Goal: Contribute content: Contribute content

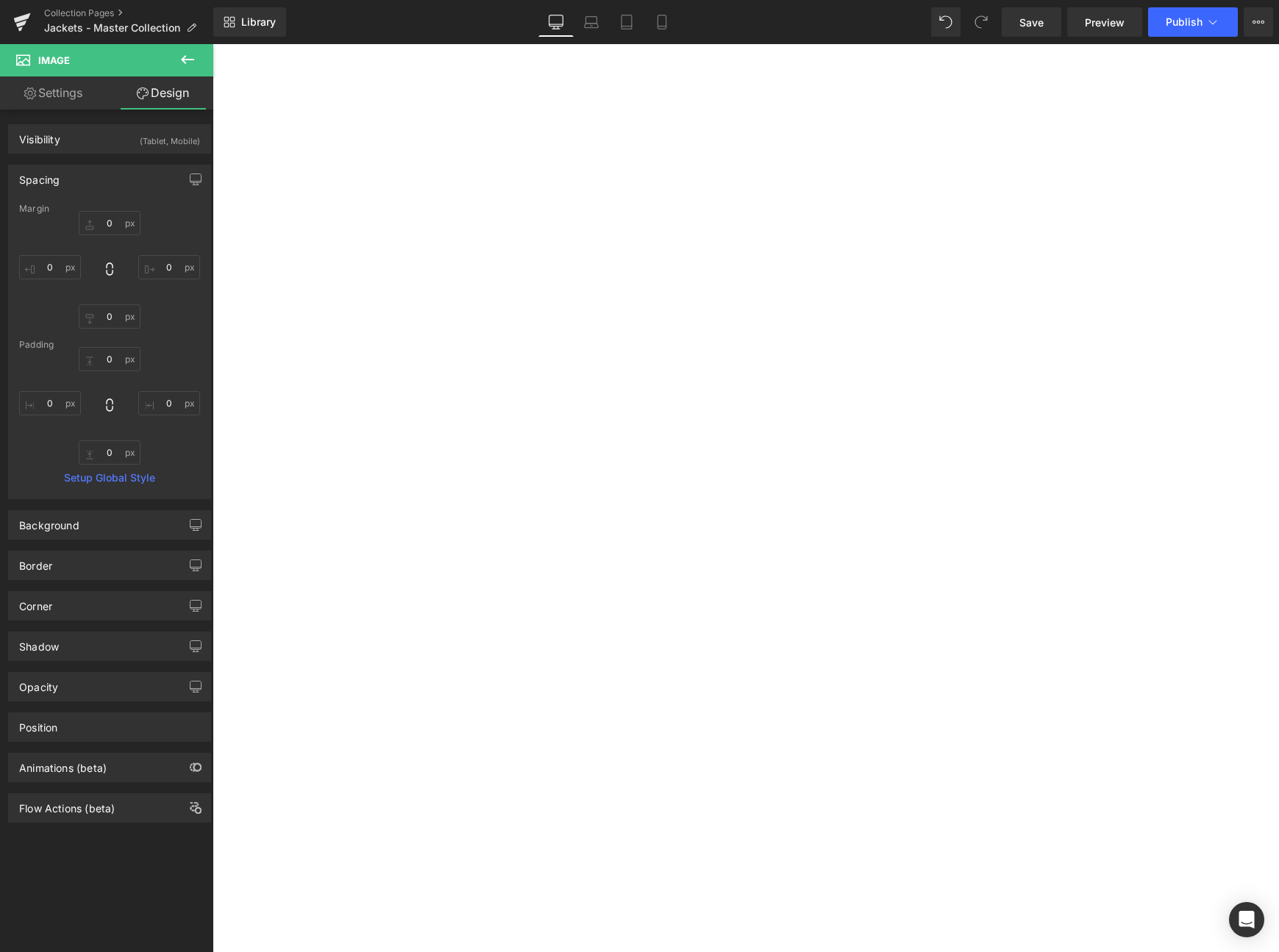
select select "Medium"
select select "Large"
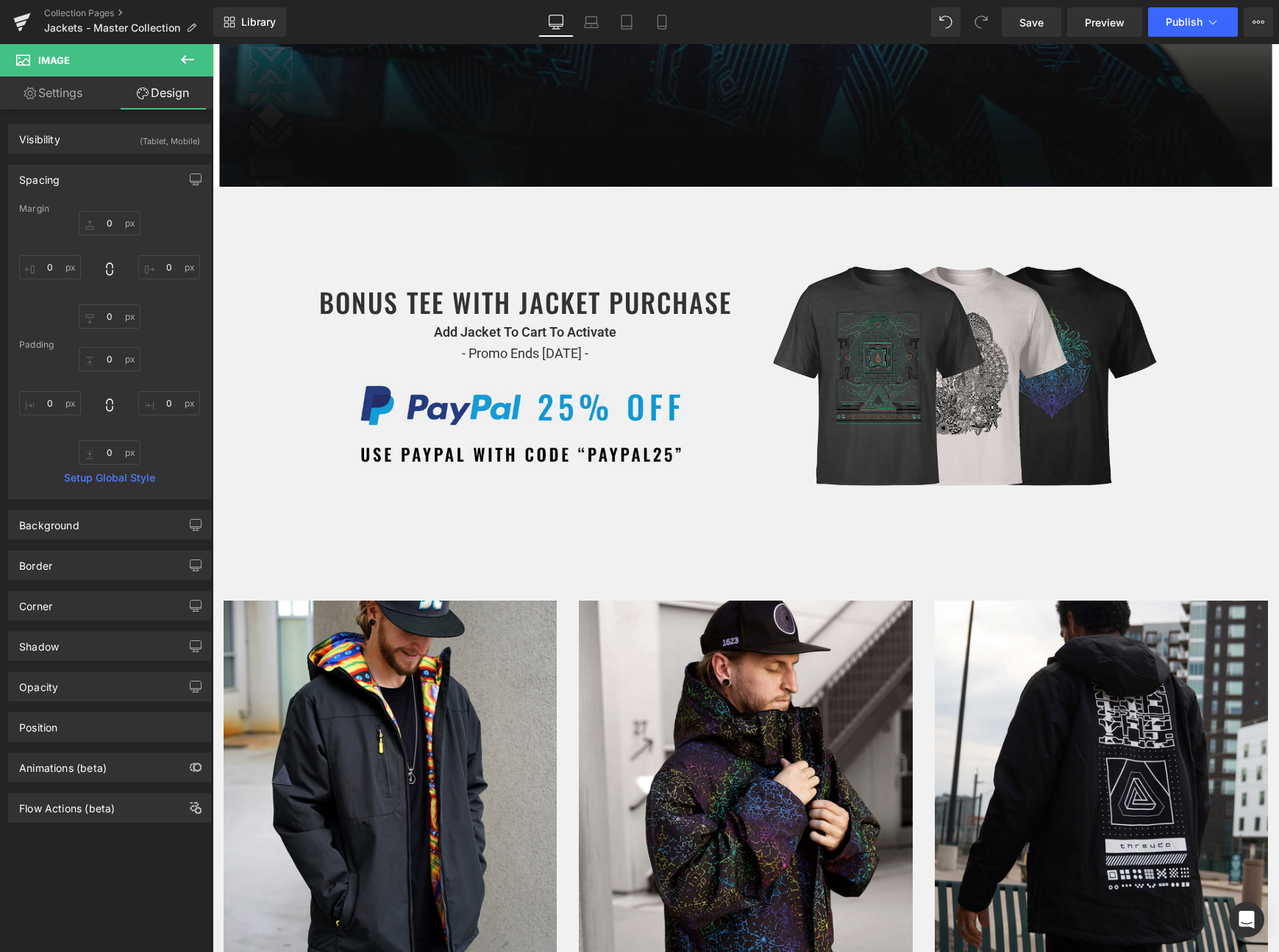
scroll to position [631, 0]
click at [481, 309] on h1 "BONUS TEE WITH JACKET PURCHASE" at bounding box center [525, 302] width 419 height 40
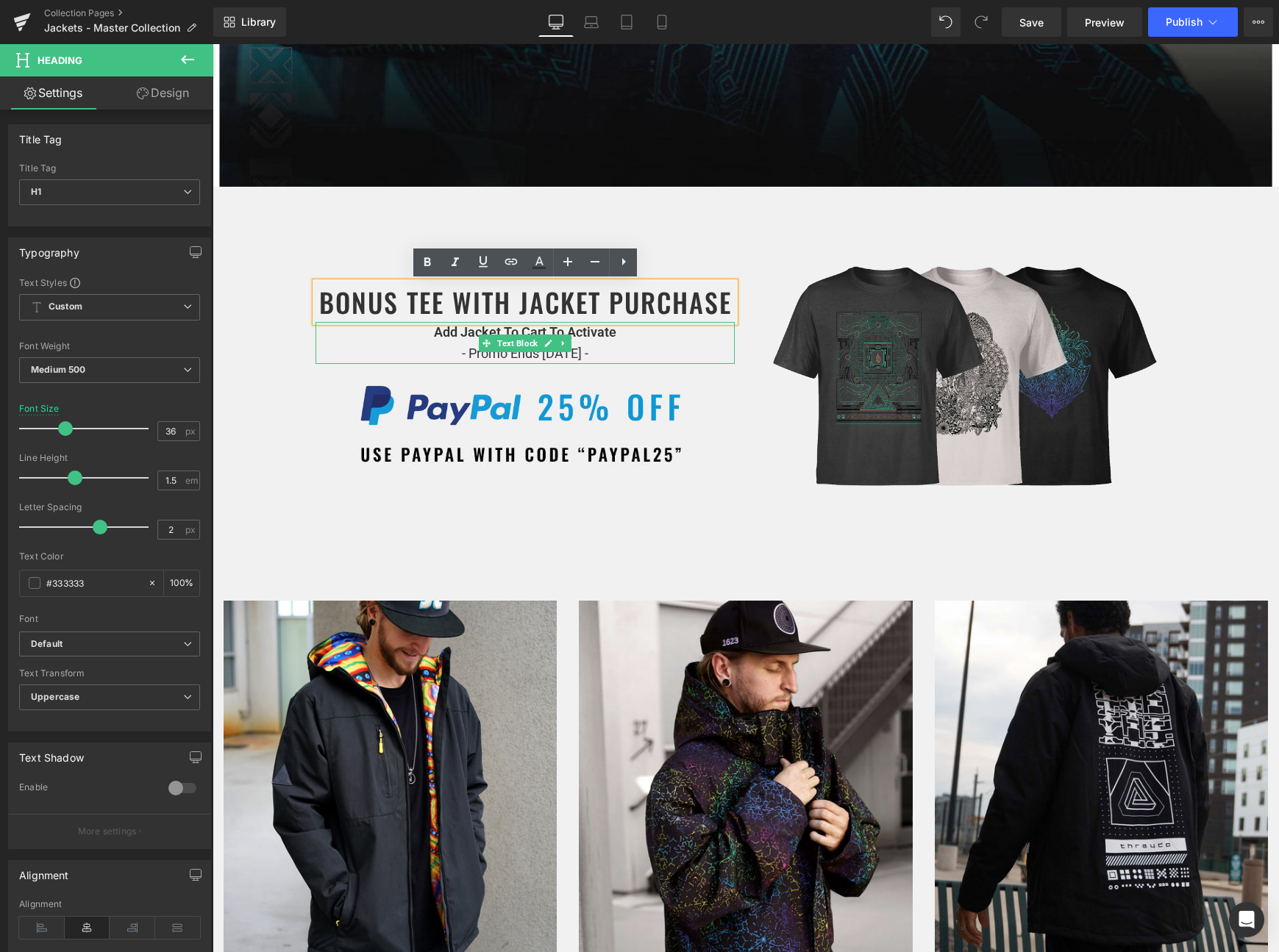
click at [438, 355] on p "Add Jacket To Cart To Activate - Promo Ends [DATE] -" at bounding box center [525, 342] width 419 height 43
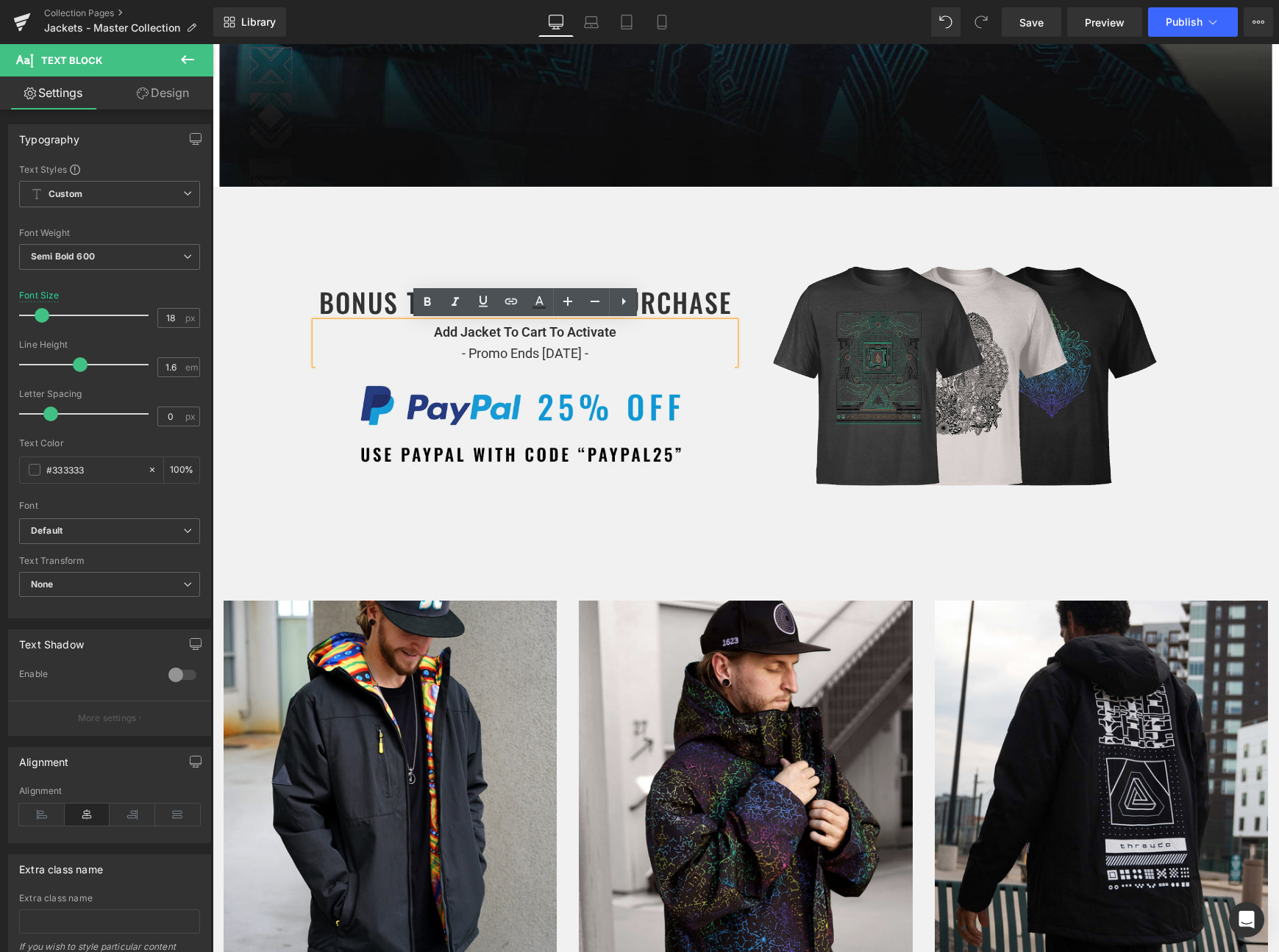
click at [405, 237] on div "BONUS TEE WITH JACKET PURCHASE Heading Add Jacket To Cart To Activate - Promo E…" at bounding box center [525, 344] width 442 height 273
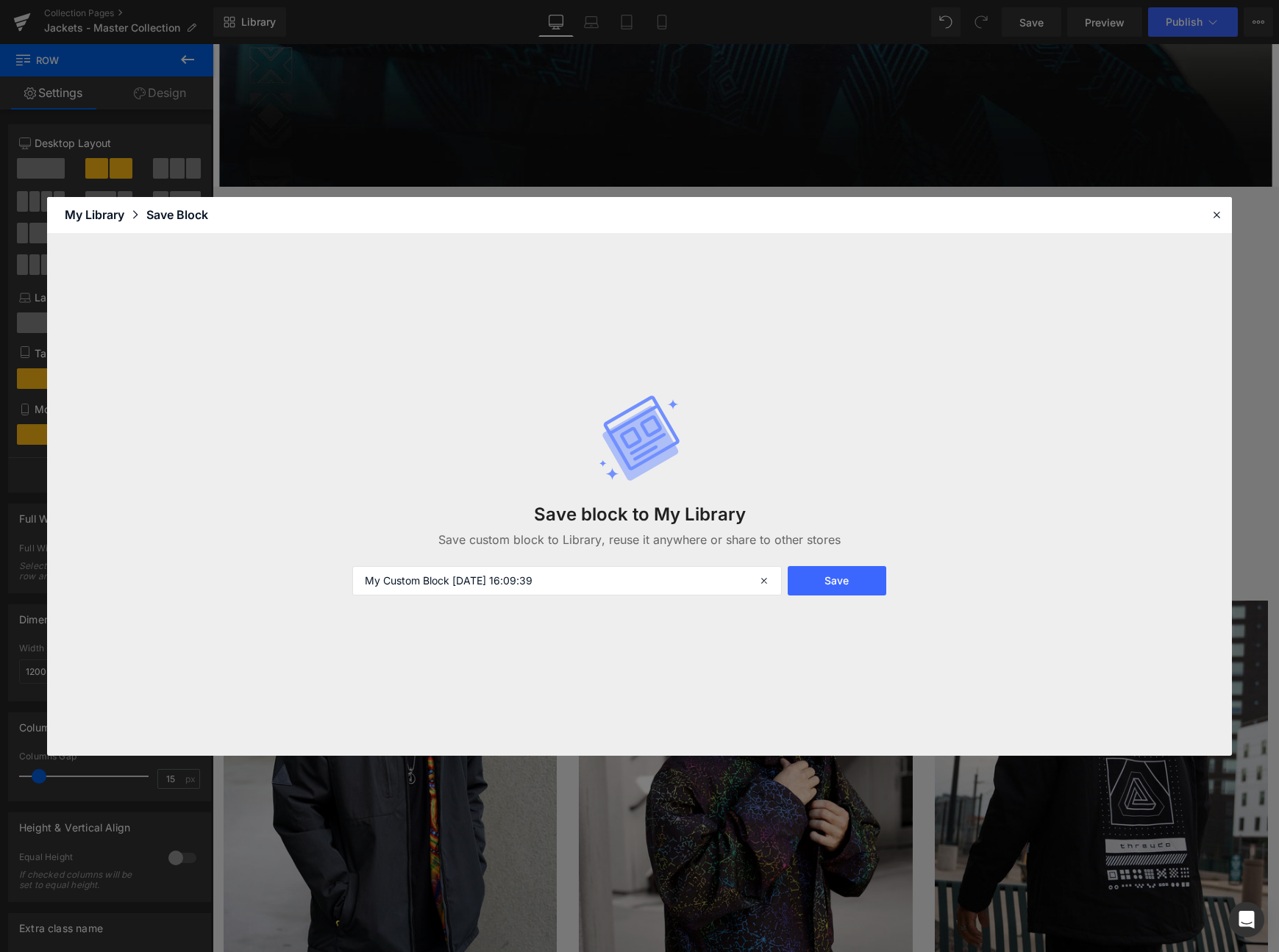
click at [584, 564] on div "Save block to My Library Save custom block to Library, reuse it anywhere or sha…" at bounding box center [640, 494] width 593 height 260
click at [584, 569] on input "My Custom Block [DATE] 16:09:39" at bounding box center [567, 581] width 430 height 30
click at [575, 587] on input "My Custom Block [DATE] 16:09:39" at bounding box center [567, 581] width 430 height 30
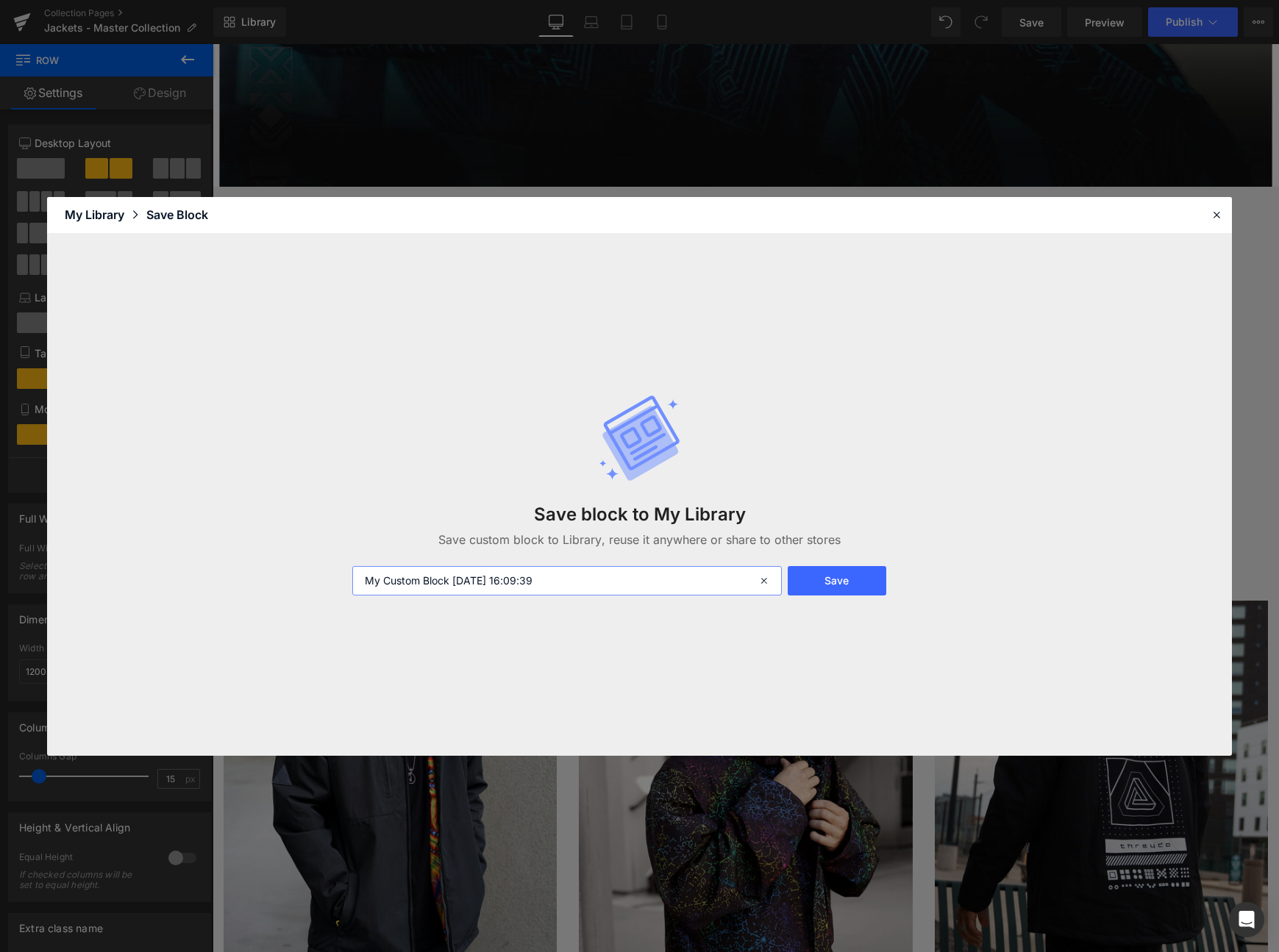
click at [575, 587] on input "My Custom Block [DATE] 16:09:39" at bounding box center [567, 581] width 430 height 30
type input "S"
type input "Default Promo Row"
click at [819, 593] on button "Save" at bounding box center [836, 581] width 98 height 30
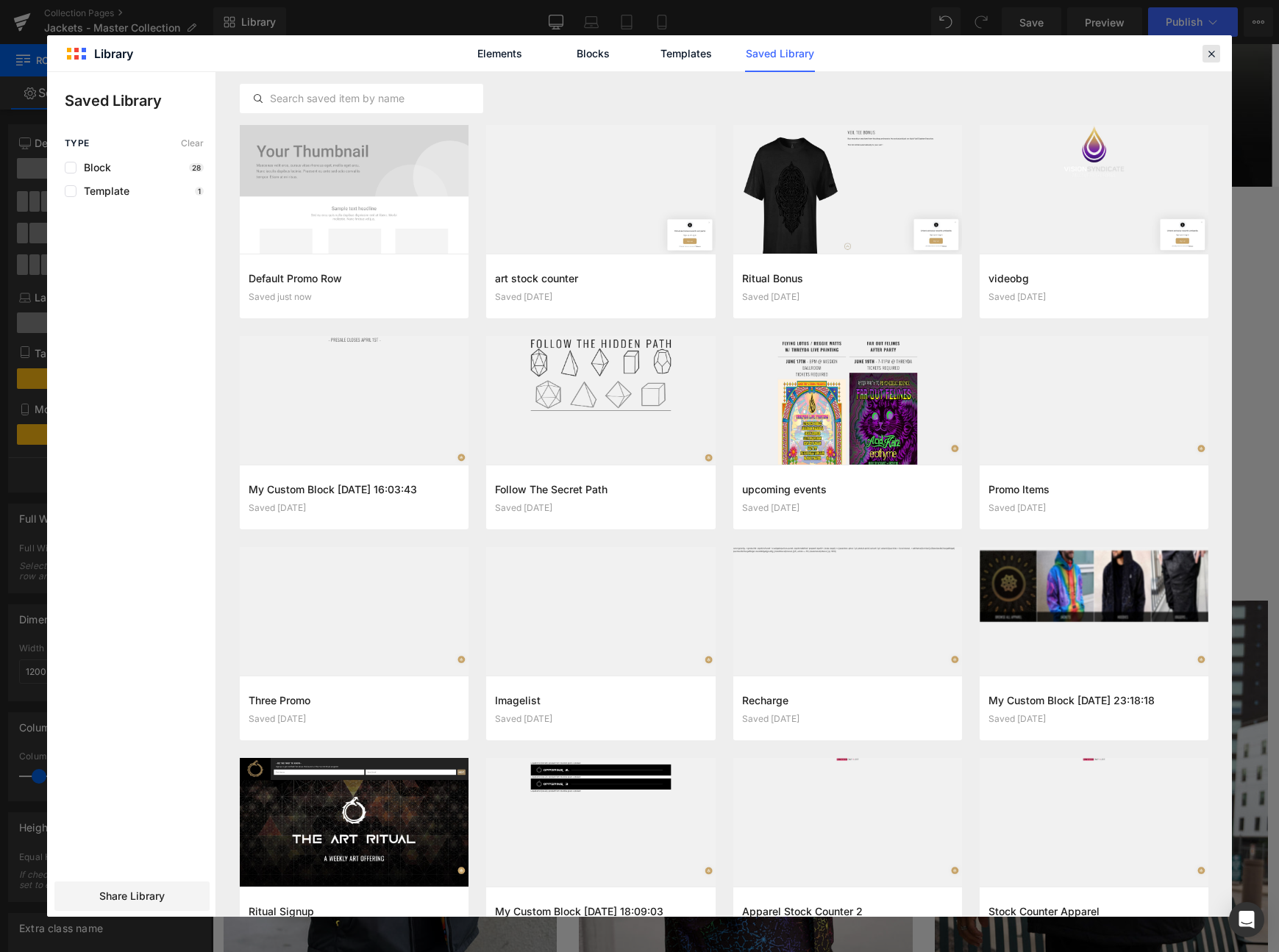
click at [1208, 59] on icon at bounding box center [1211, 53] width 13 height 13
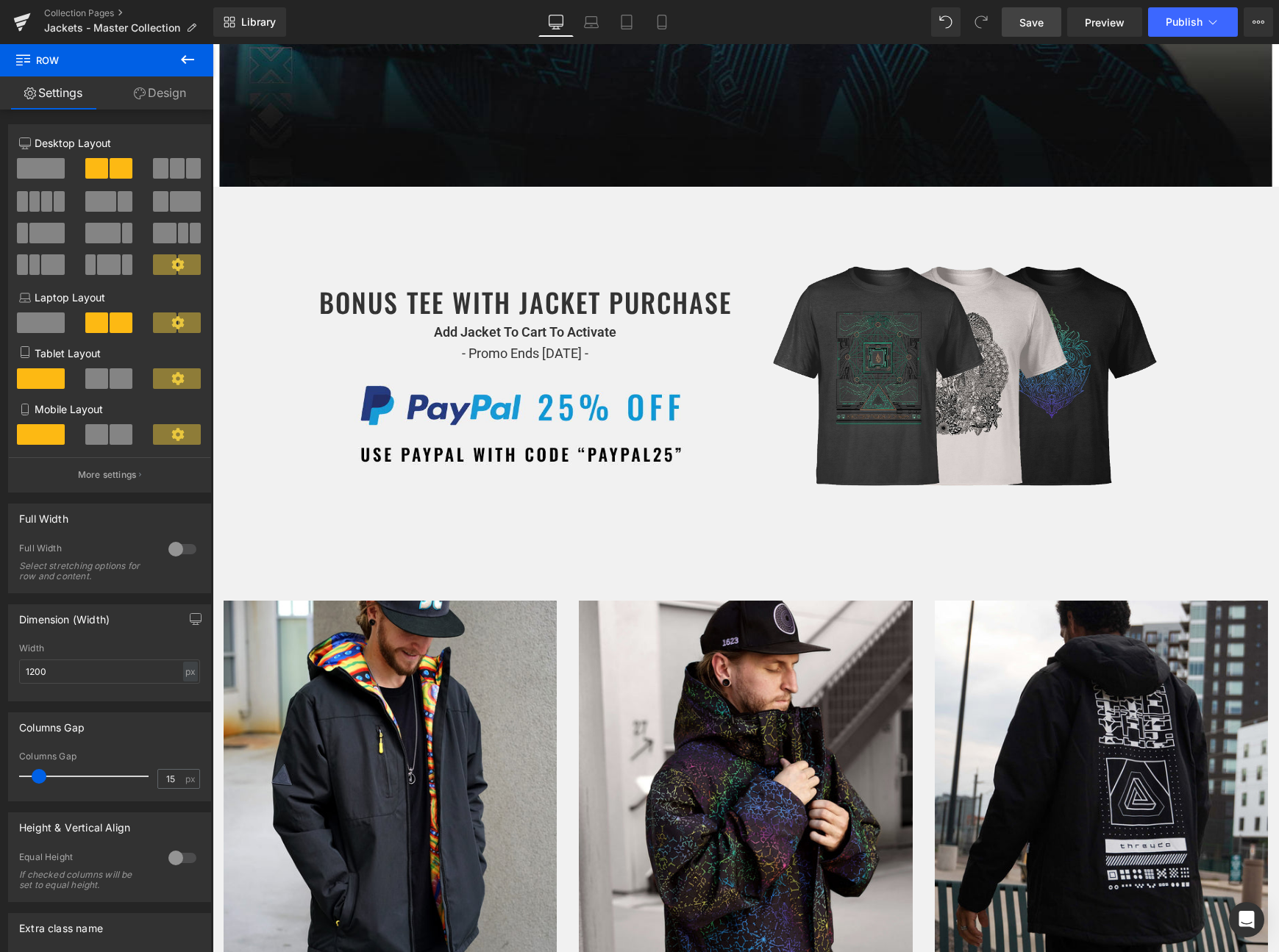
click at [1025, 25] on span "Save" at bounding box center [1032, 23] width 24 height 16
click at [1171, 27] on span "Publish" at bounding box center [1184, 22] width 37 height 12
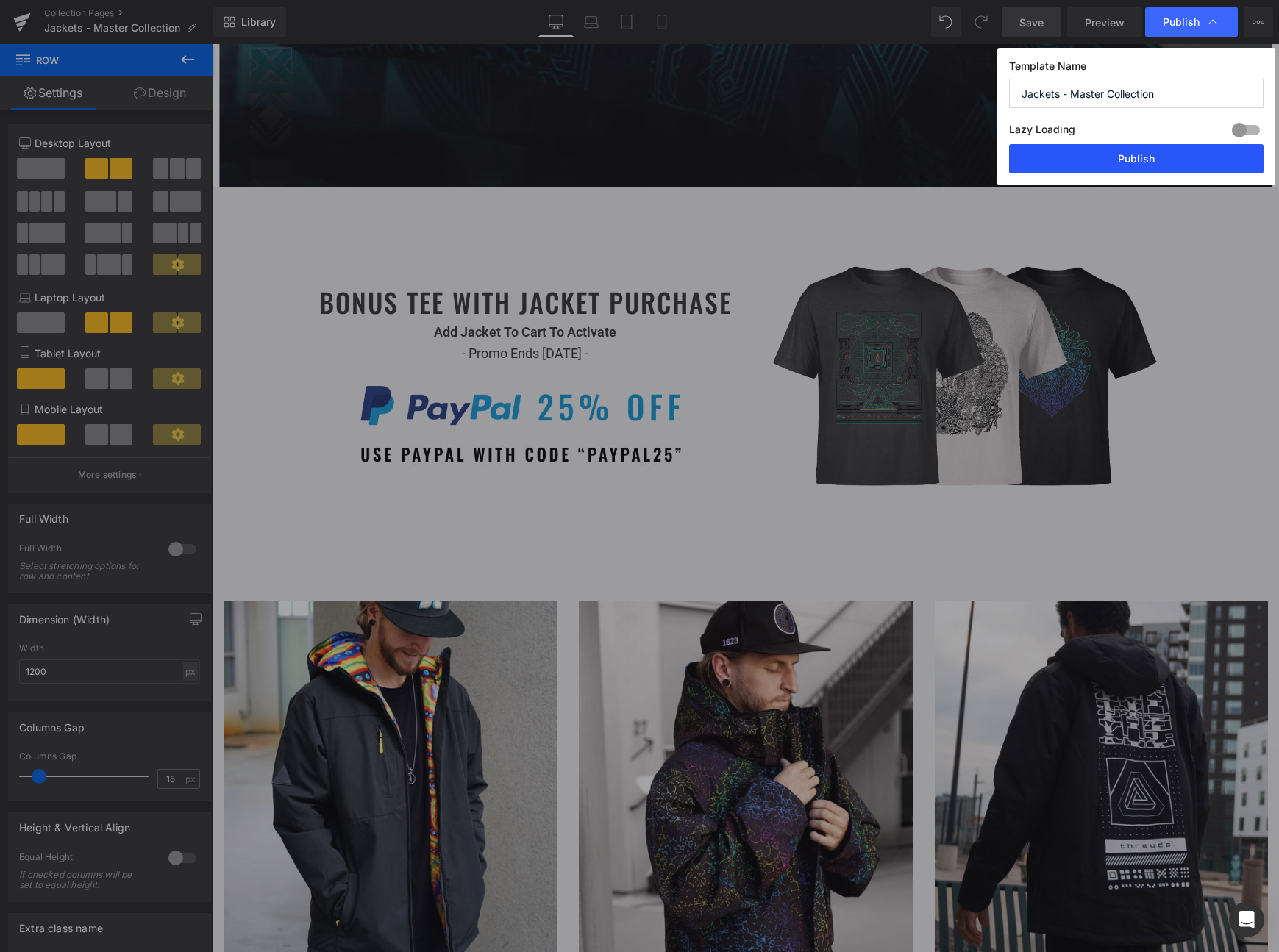
click at [1143, 155] on button "Publish" at bounding box center [1136, 159] width 254 height 30
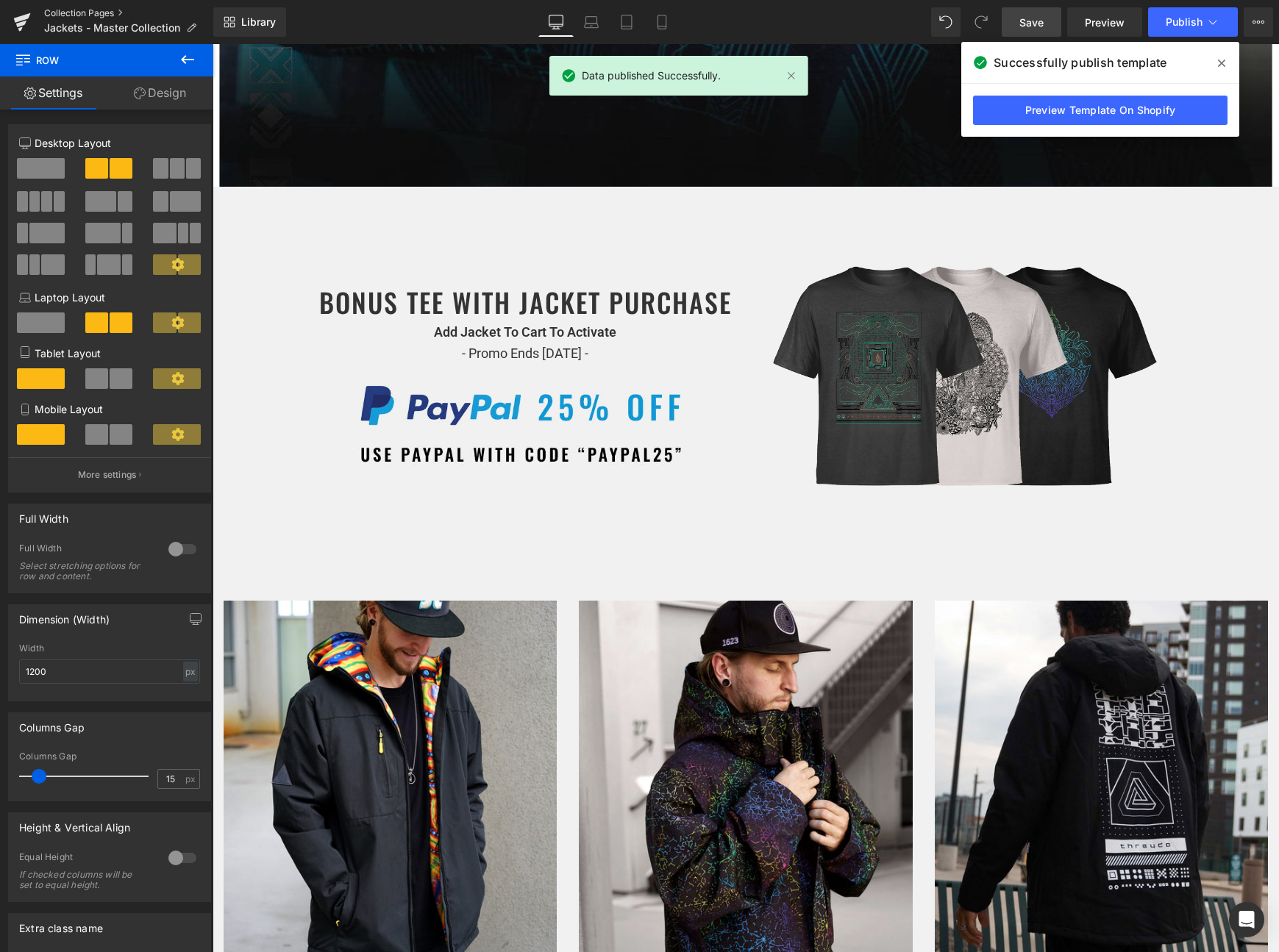
click at [100, 15] on link "Collection Pages" at bounding box center [128, 13] width 169 height 12
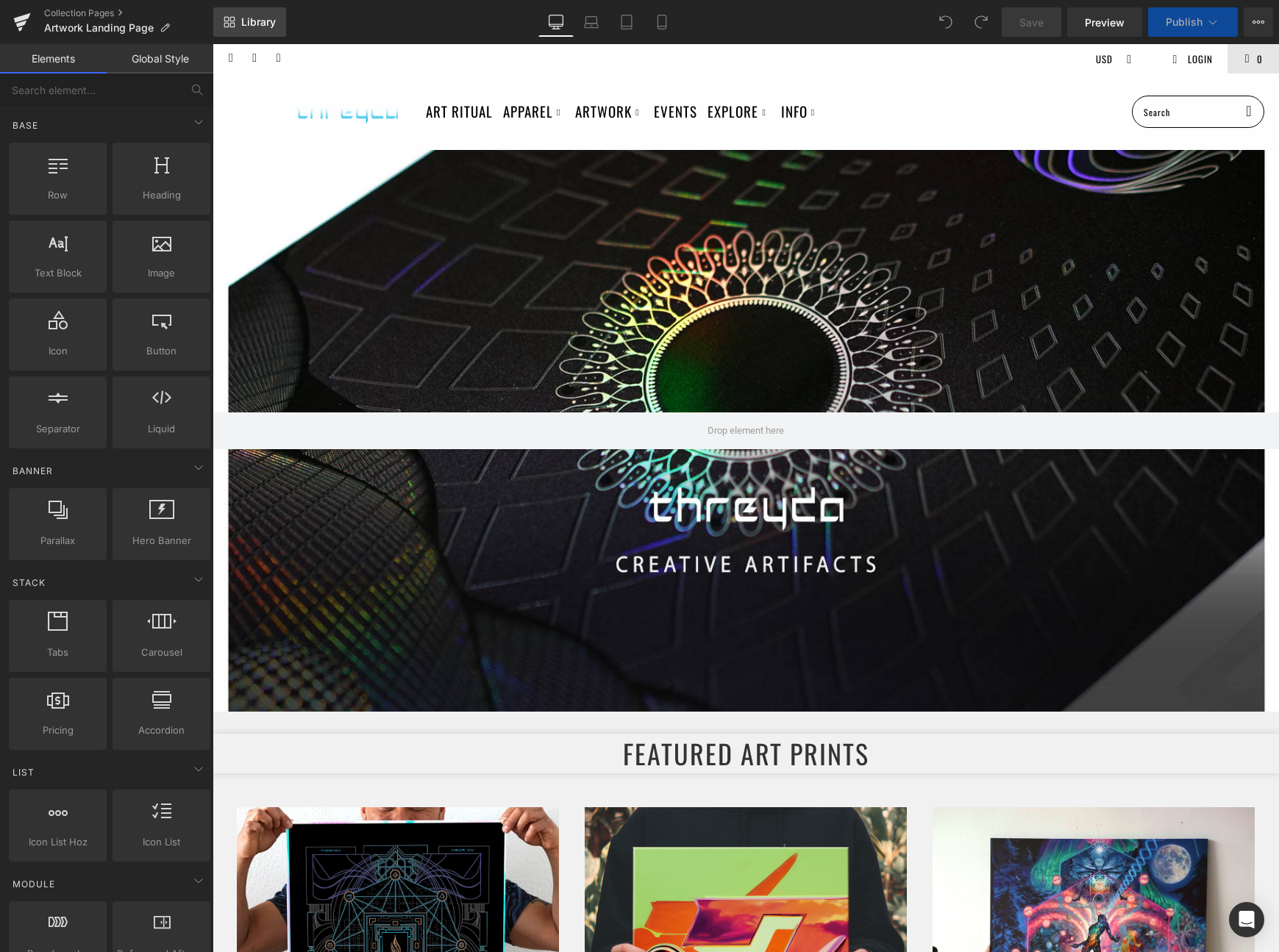
click at [264, 21] on span "Library" at bounding box center [258, 22] width 35 height 13
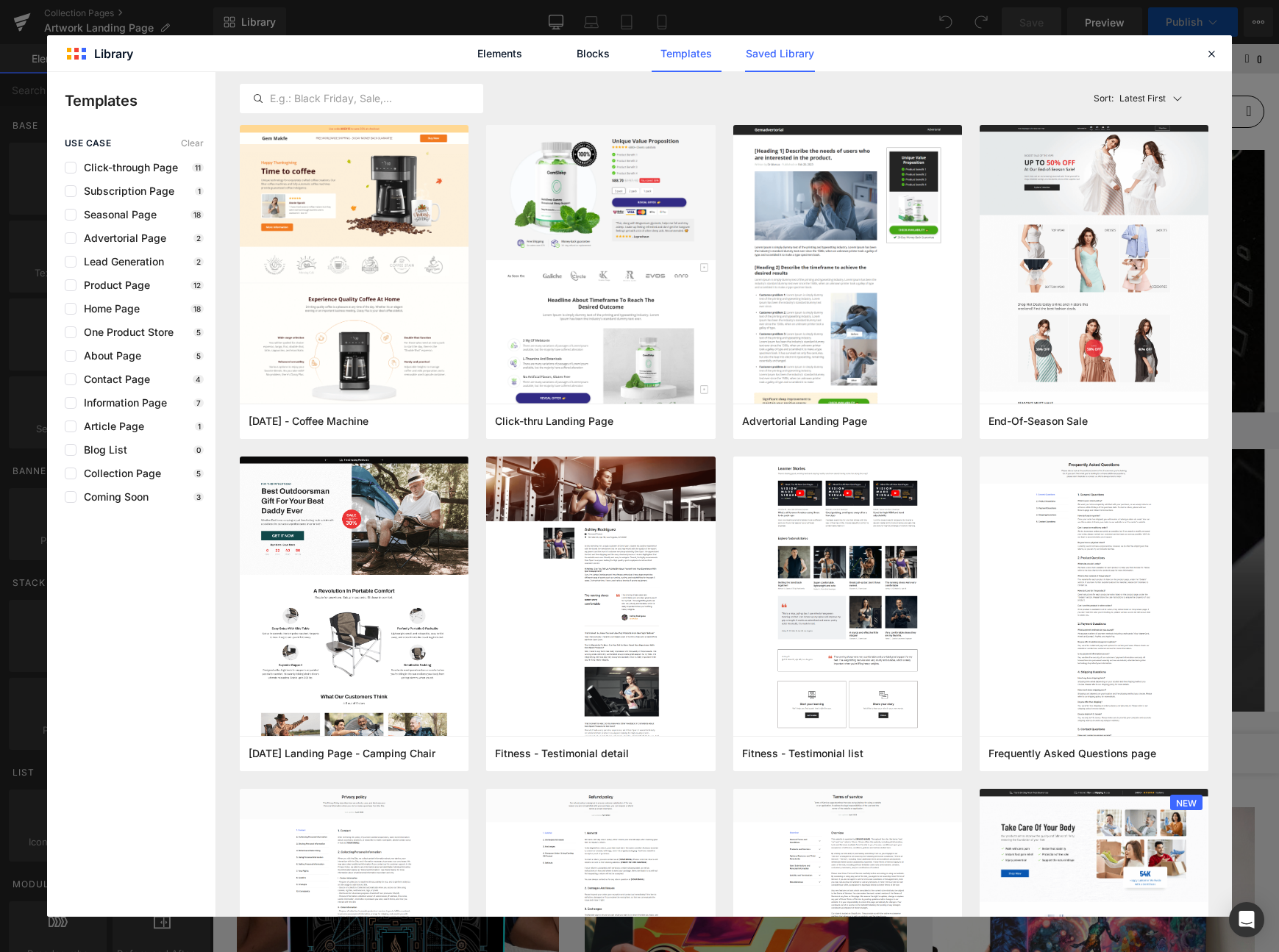
click at [769, 55] on link "Saved Library" at bounding box center [780, 54] width 70 height 37
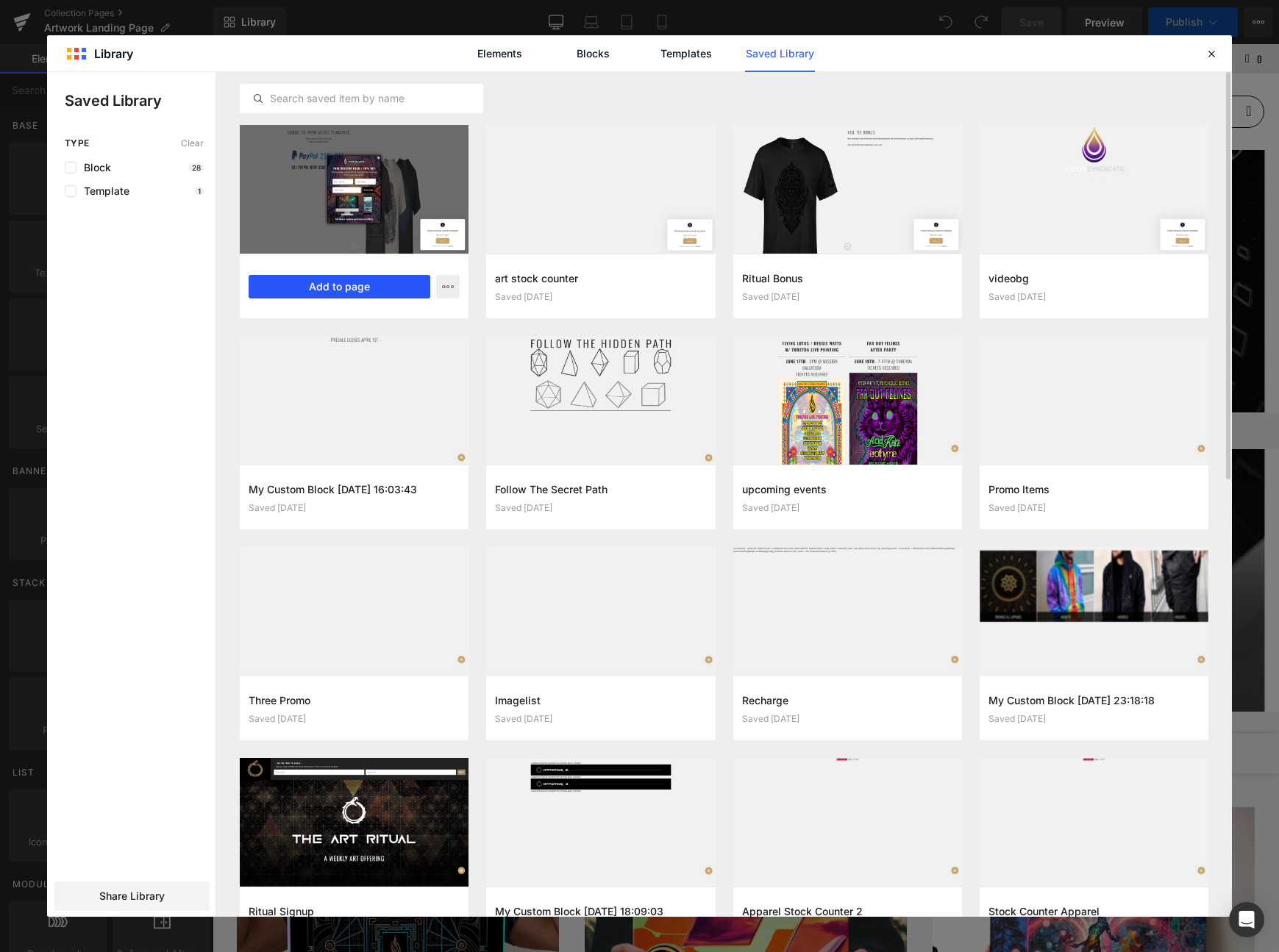
click at [332, 286] on button "Add to page" at bounding box center [339, 287] width 182 height 24
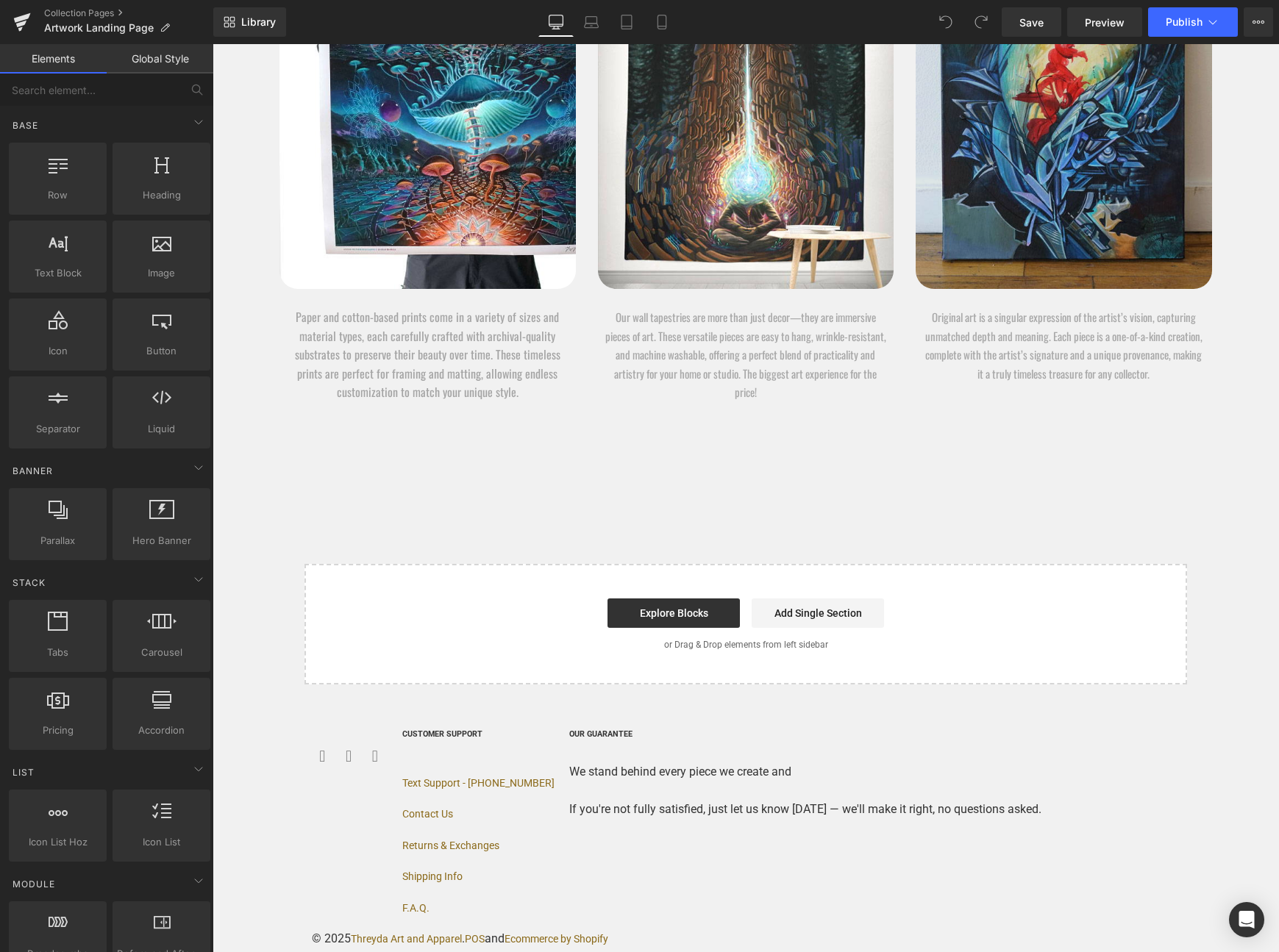
scroll to position [10139, 0]
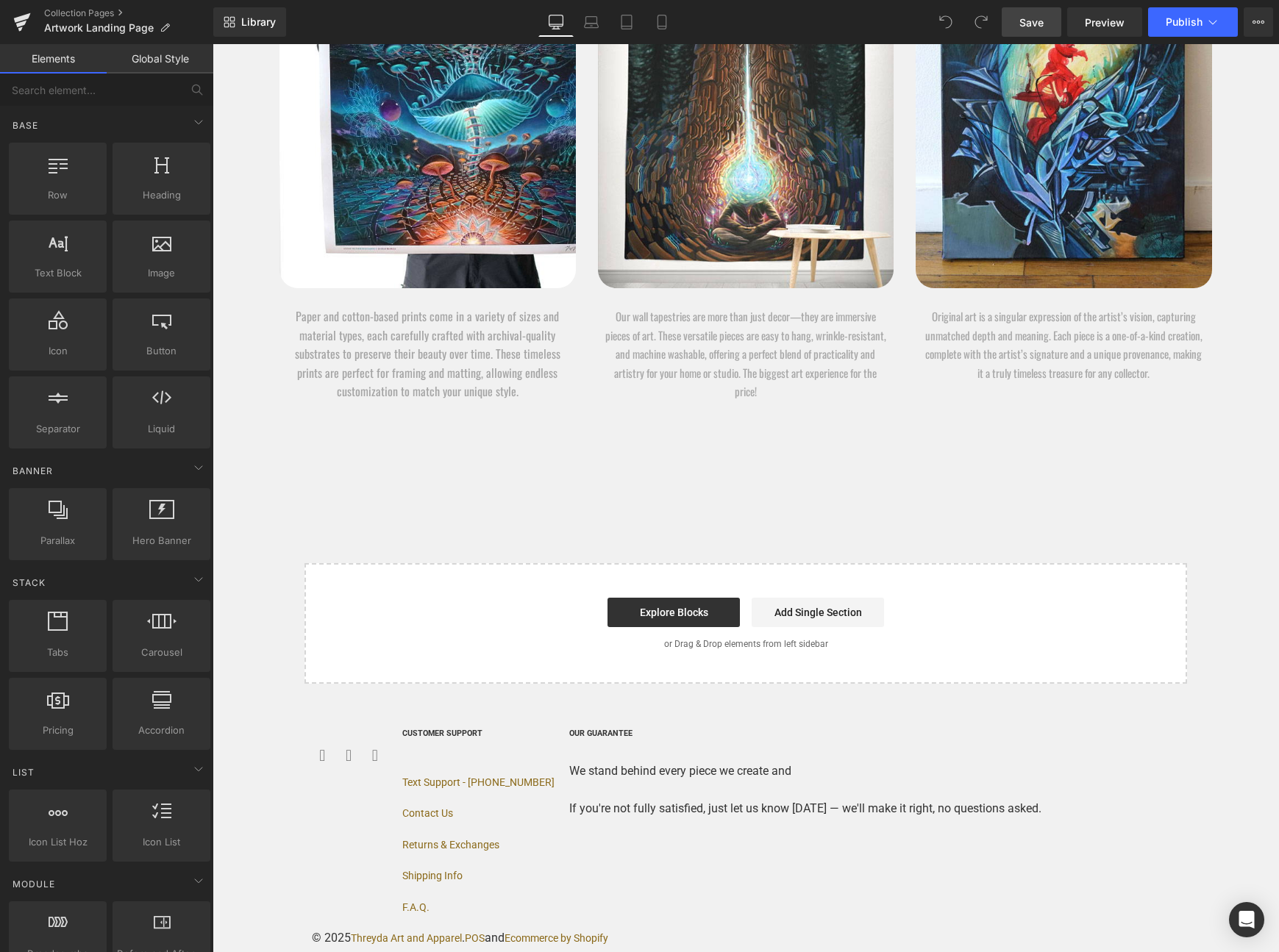
click at [1032, 19] on span "Save" at bounding box center [1032, 23] width 24 height 16
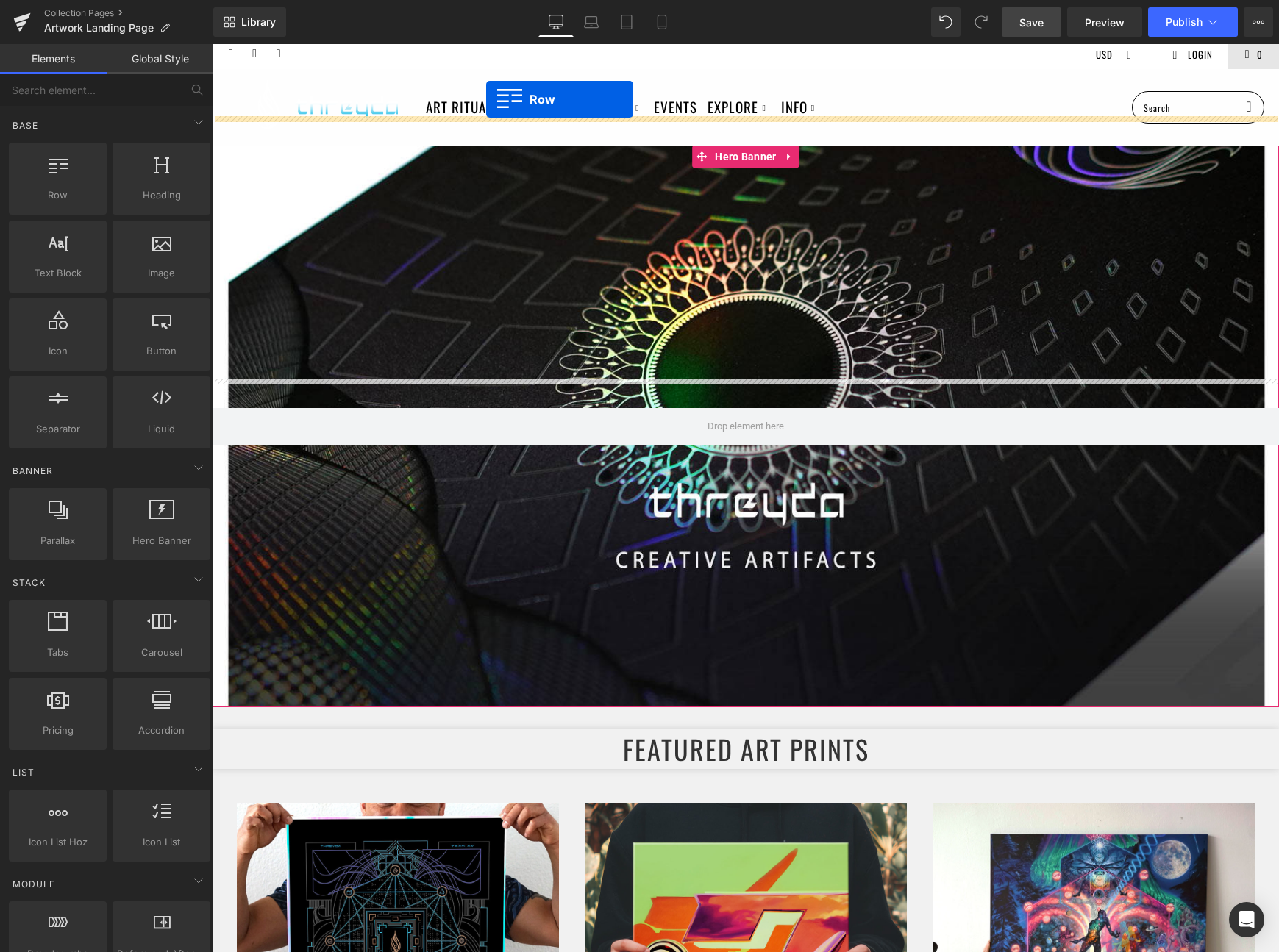
scroll to position [0, 0]
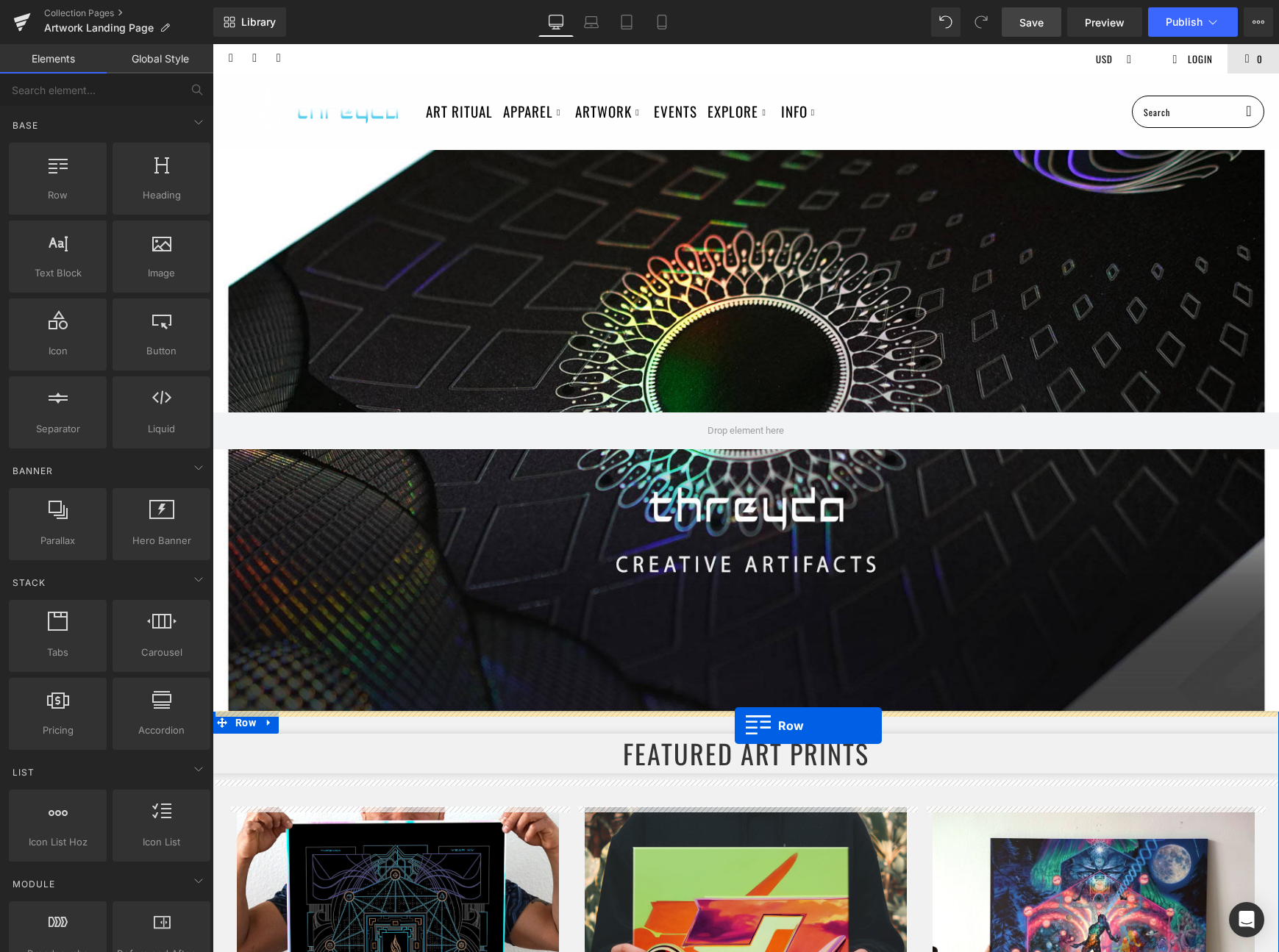
drag, startPoint x: 339, startPoint y: 429, endPoint x: 735, endPoint y: 726, distance: 495.0
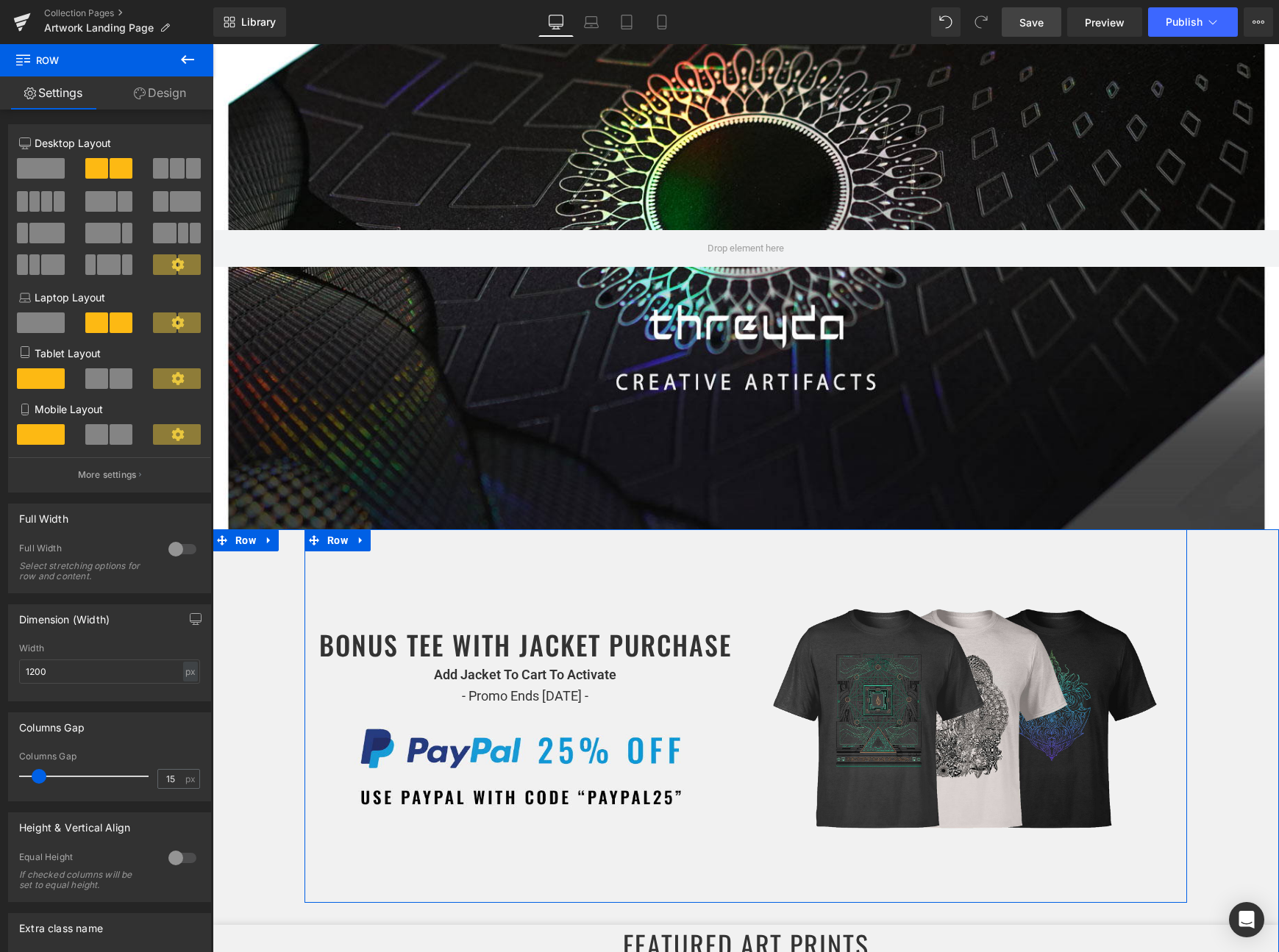
scroll to position [205, 0]
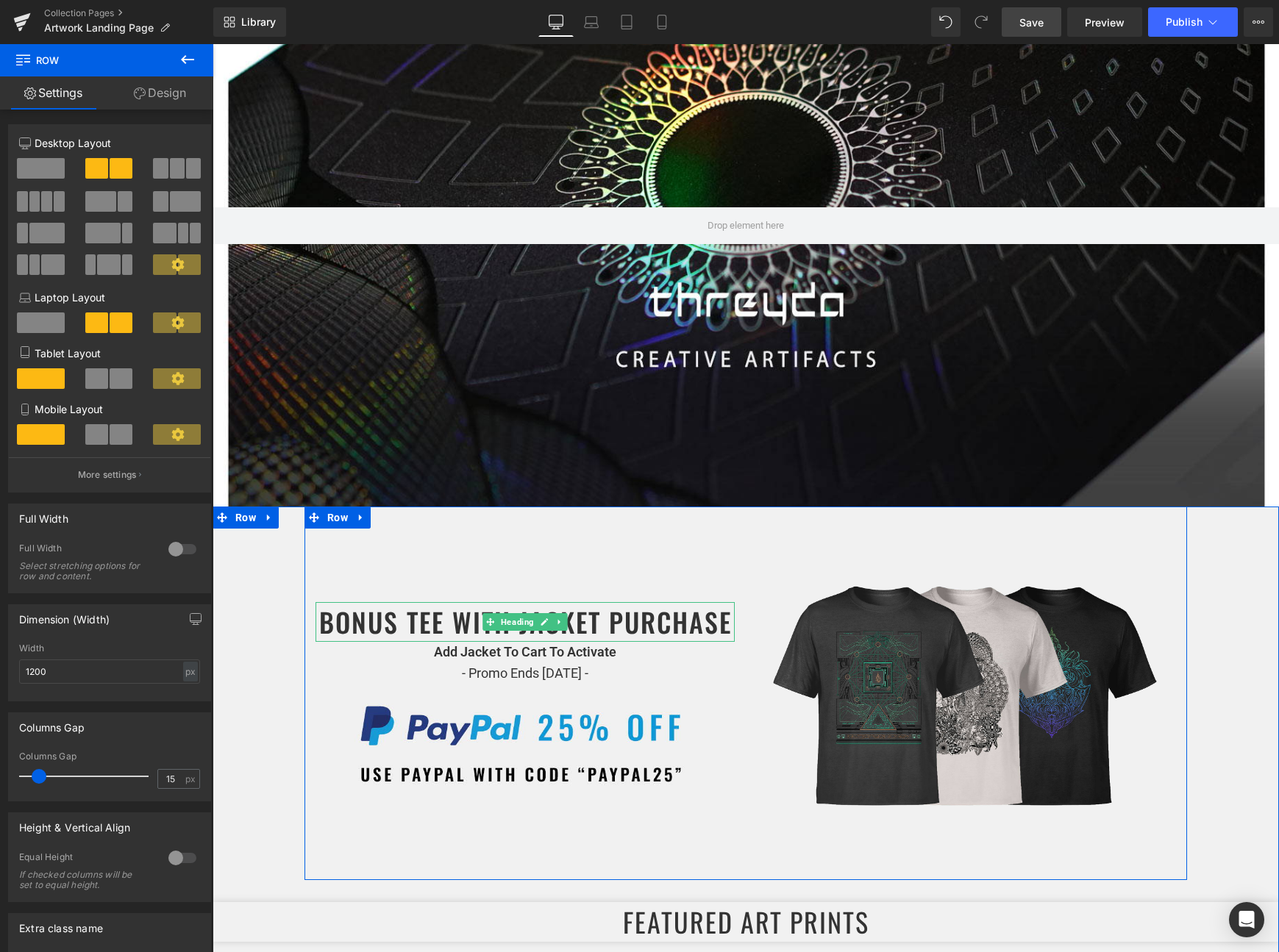
click at [503, 626] on span "Heading" at bounding box center [517, 622] width 39 height 18
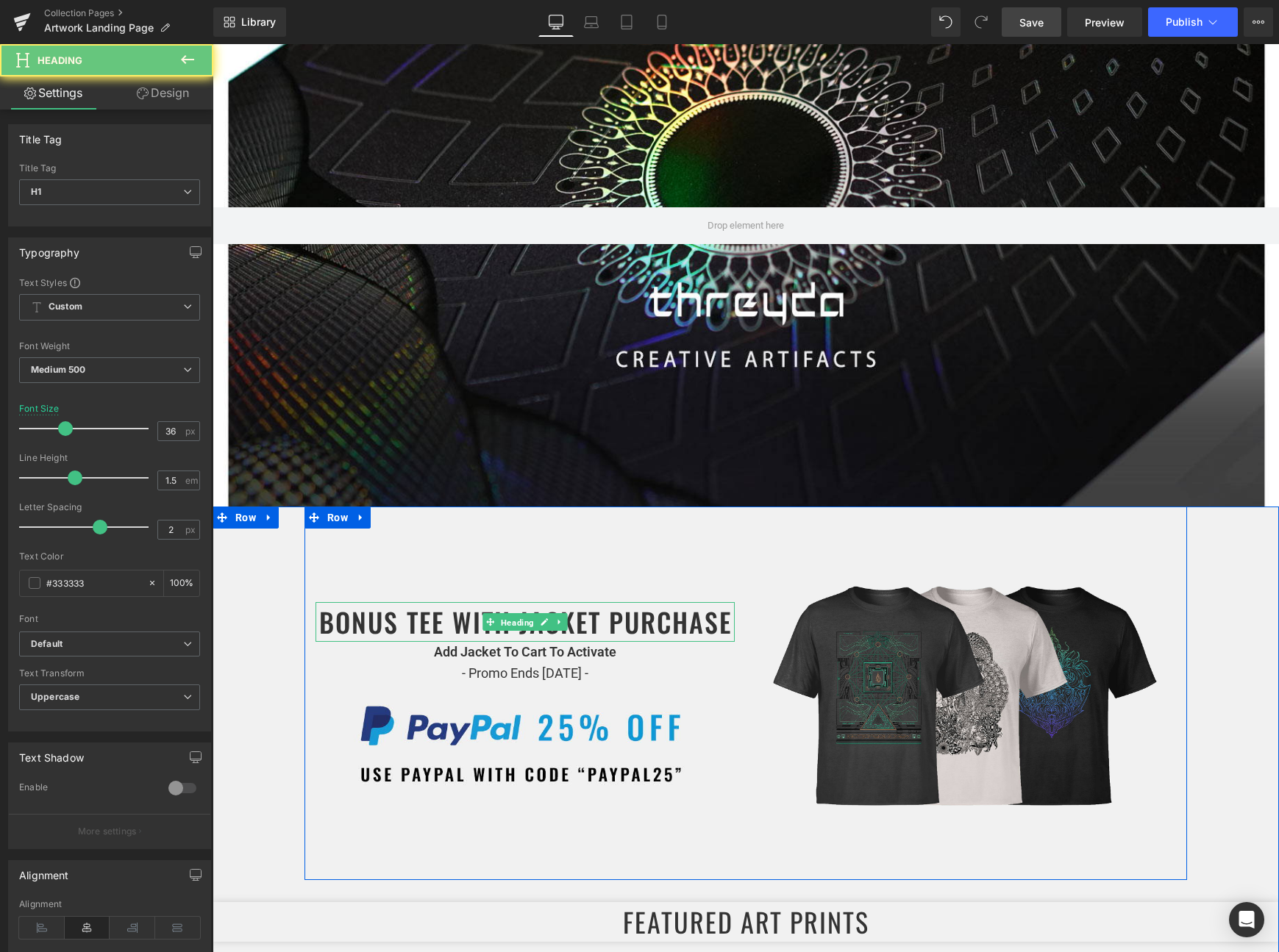
click at [470, 625] on h1 "BONUS TEE WITH JACKET PURCHASE" at bounding box center [525, 622] width 419 height 40
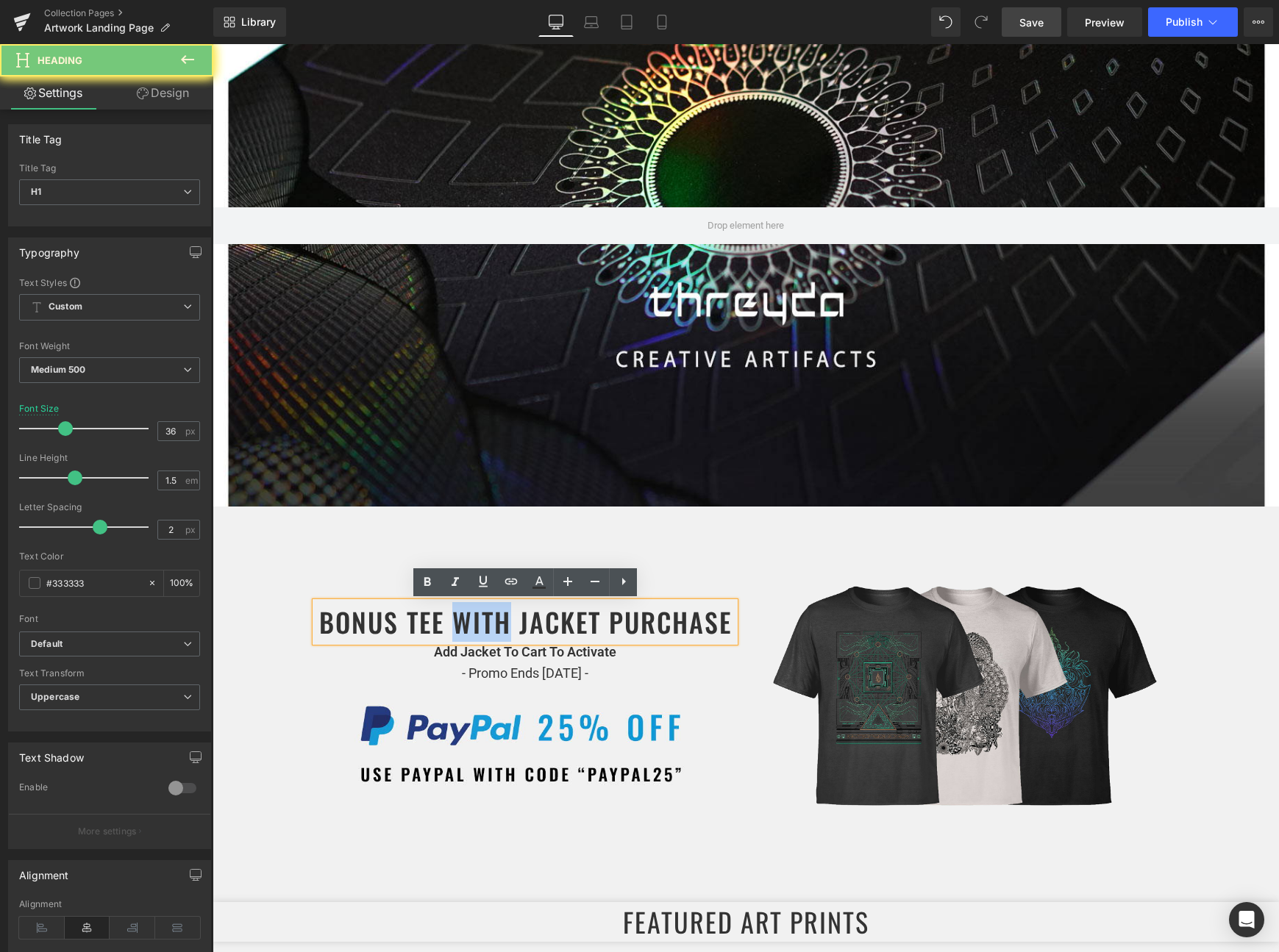
click at [470, 625] on h1 "BONUS TEE WITH JACKET PURCHASE" at bounding box center [525, 622] width 419 height 40
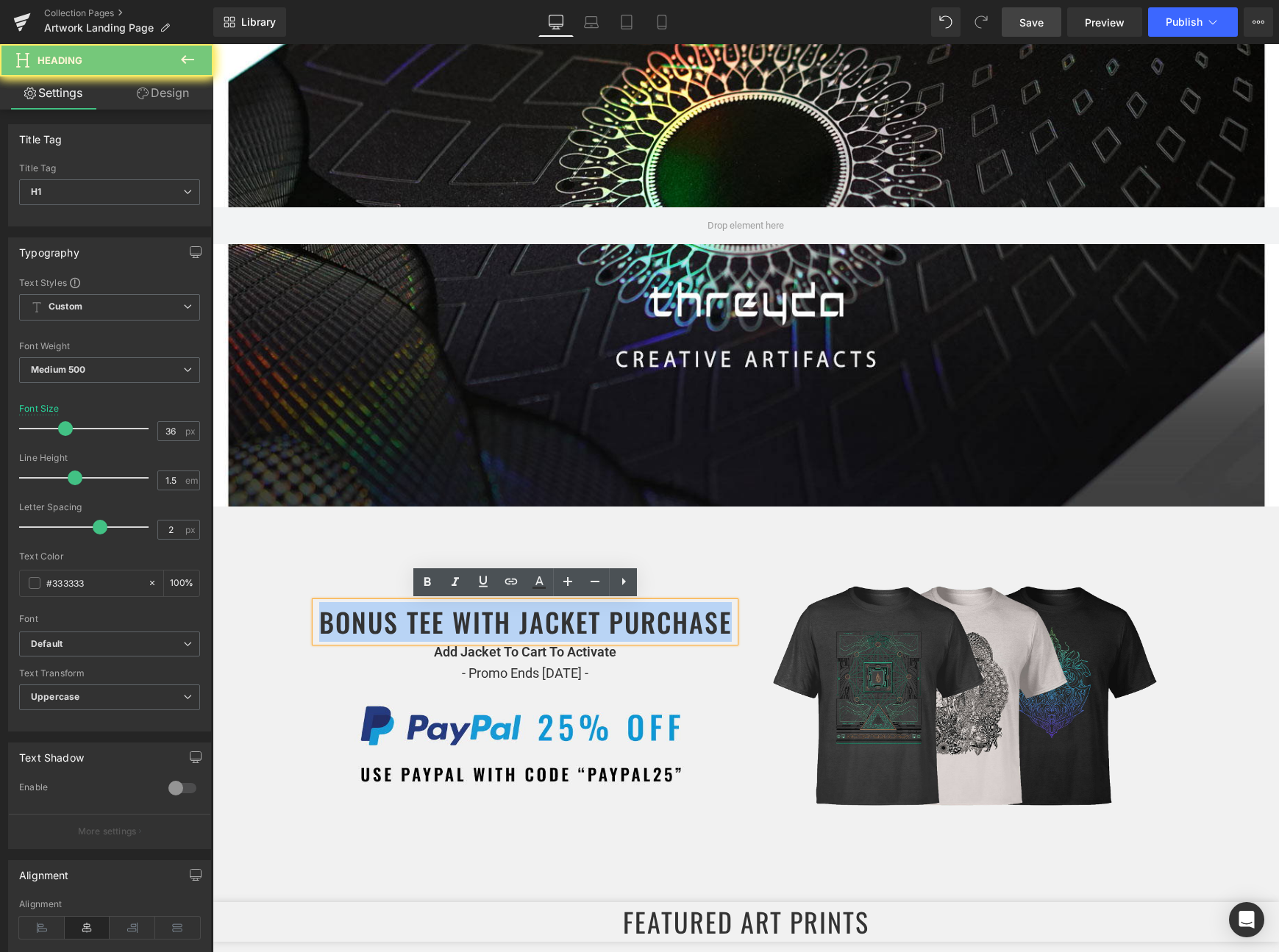
click at [470, 625] on h1 "BONUS TEE WITH JACKET PURCHASE" at bounding box center [525, 622] width 419 height 40
drag, startPoint x: 407, startPoint y: 621, endPoint x: 731, endPoint y: 624, distance: 324.0
click at [731, 624] on h1 "BONUS TEE WITH JACKET PURCHASE" at bounding box center [525, 622] width 419 height 40
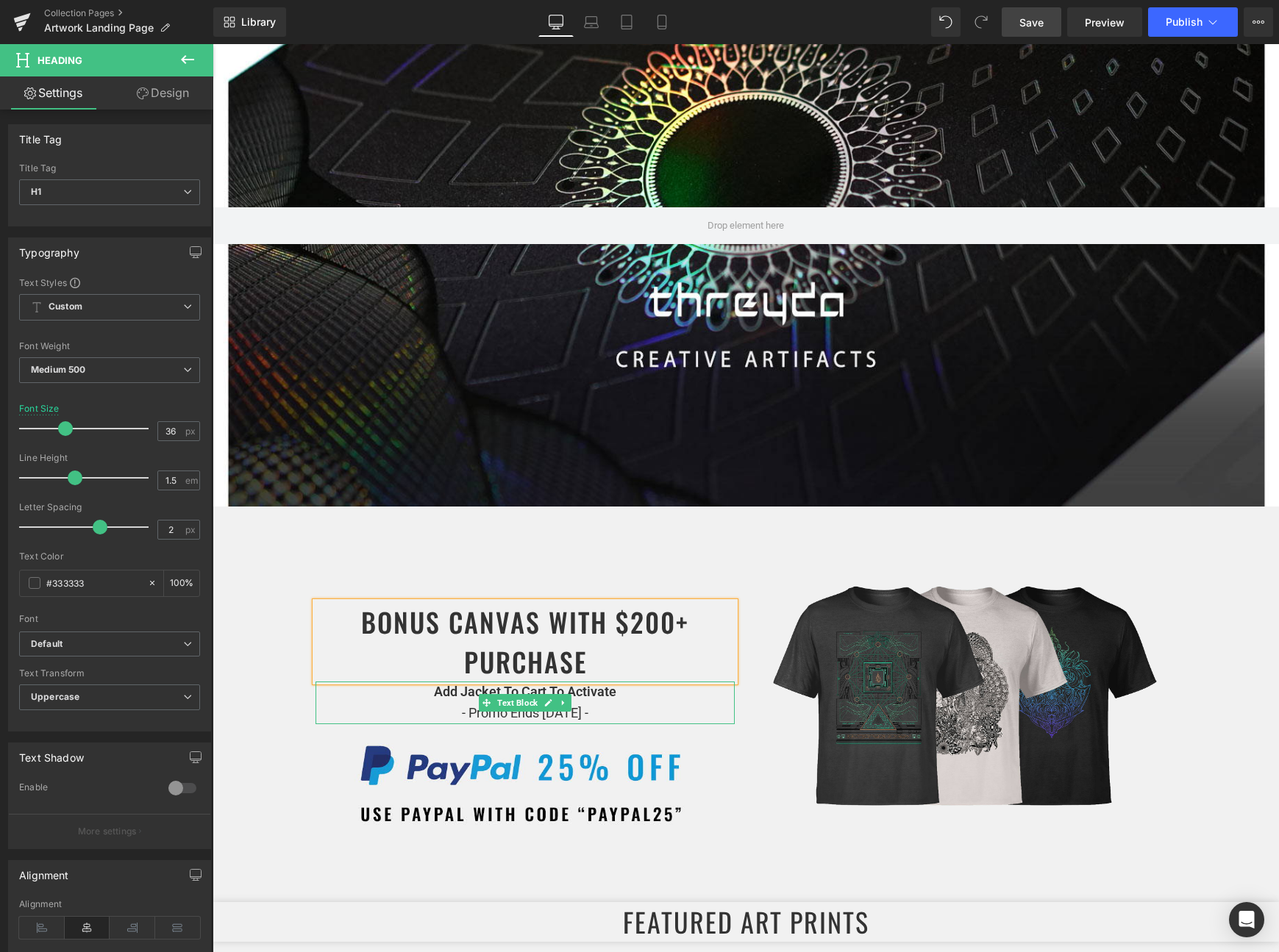
click at [464, 693] on p "Add Jacket To Cart To Activate - Promo Ends [DATE] -" at bounding box center [525, 703] width 419 height 43
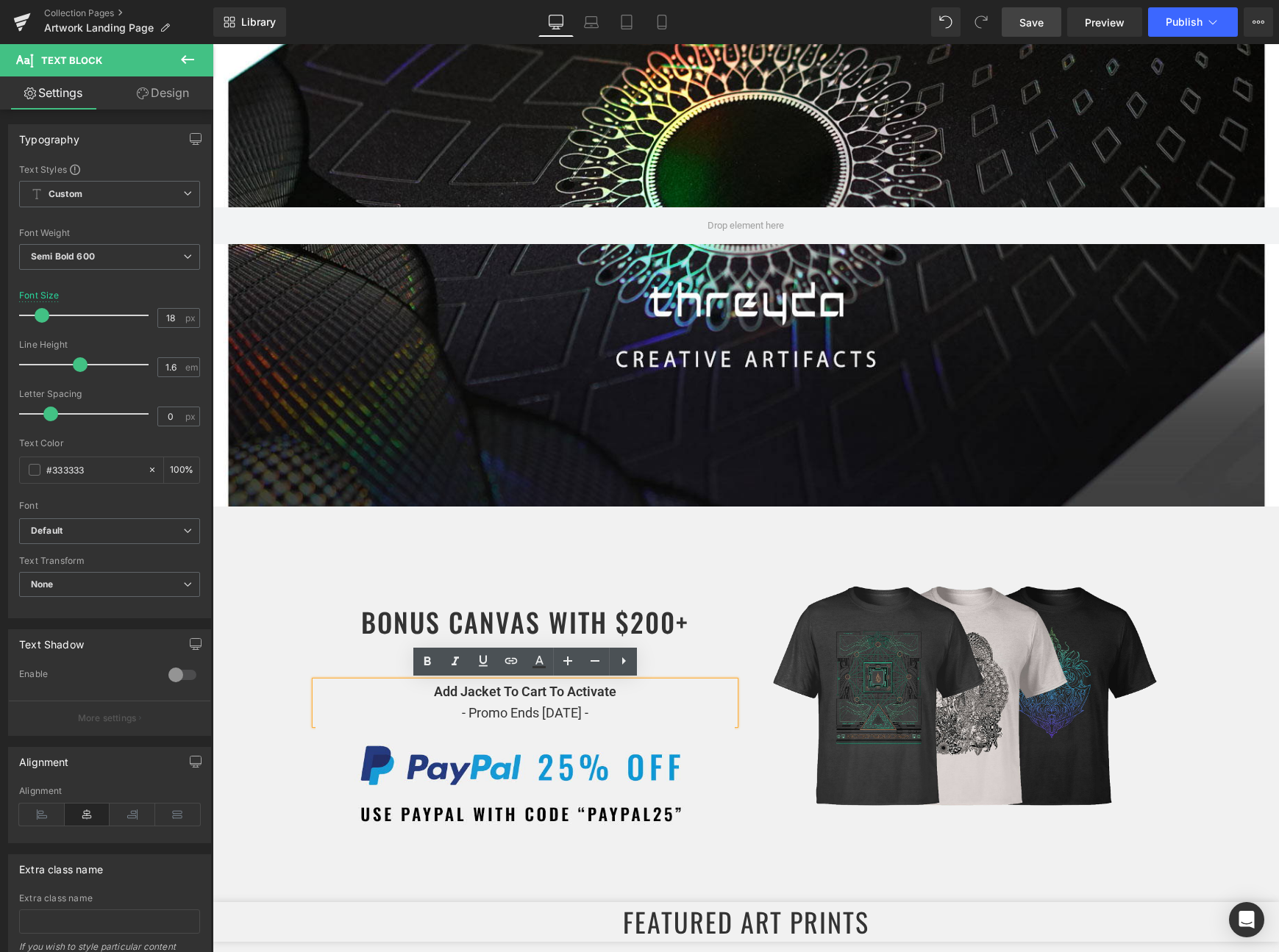
click at [486, 693] on p "Add Jacket To Cart To Activate - Promo Ends [DATE] -" at bounding box center [525, 703] width 419 height 43
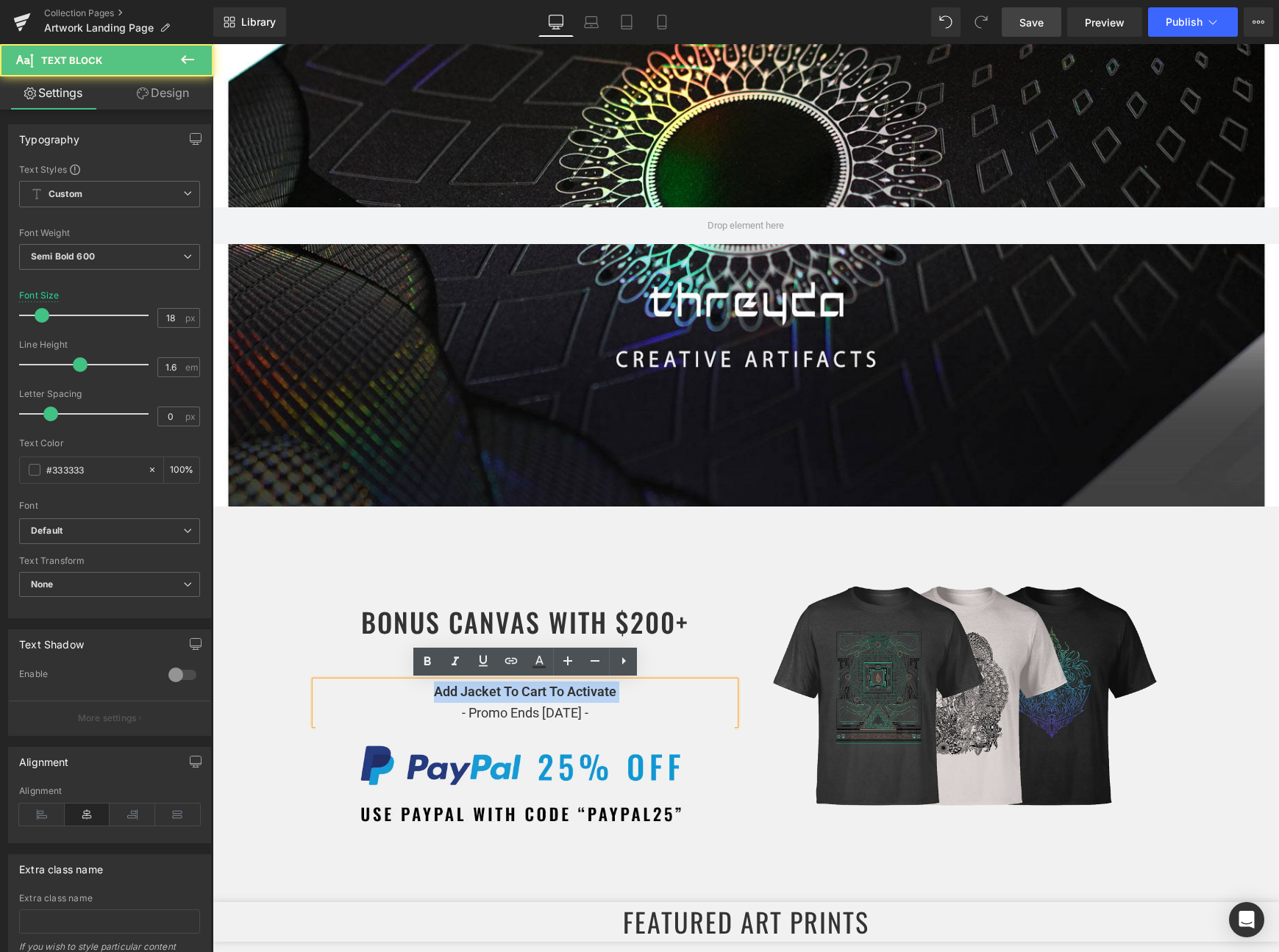
click at [486, 693] on p "Add Jacket To Cart To Activate - Promo Ends [DATE] -" at bounding box center [525, 703] width 419 height 43
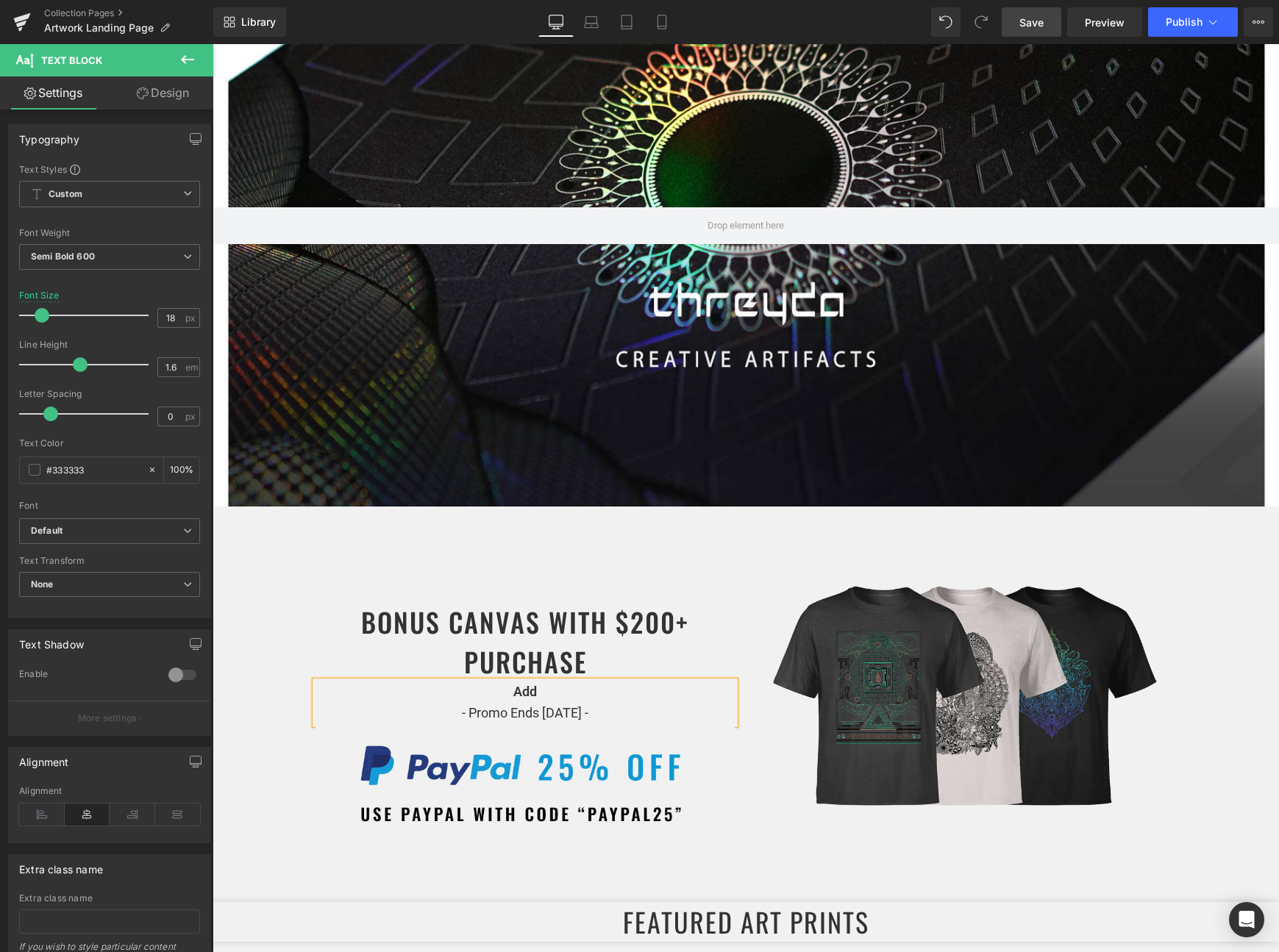
click at [553, 705] on span "- Promo Ends [DATE] -" at bounding box center [524, 713] width 126 height 16
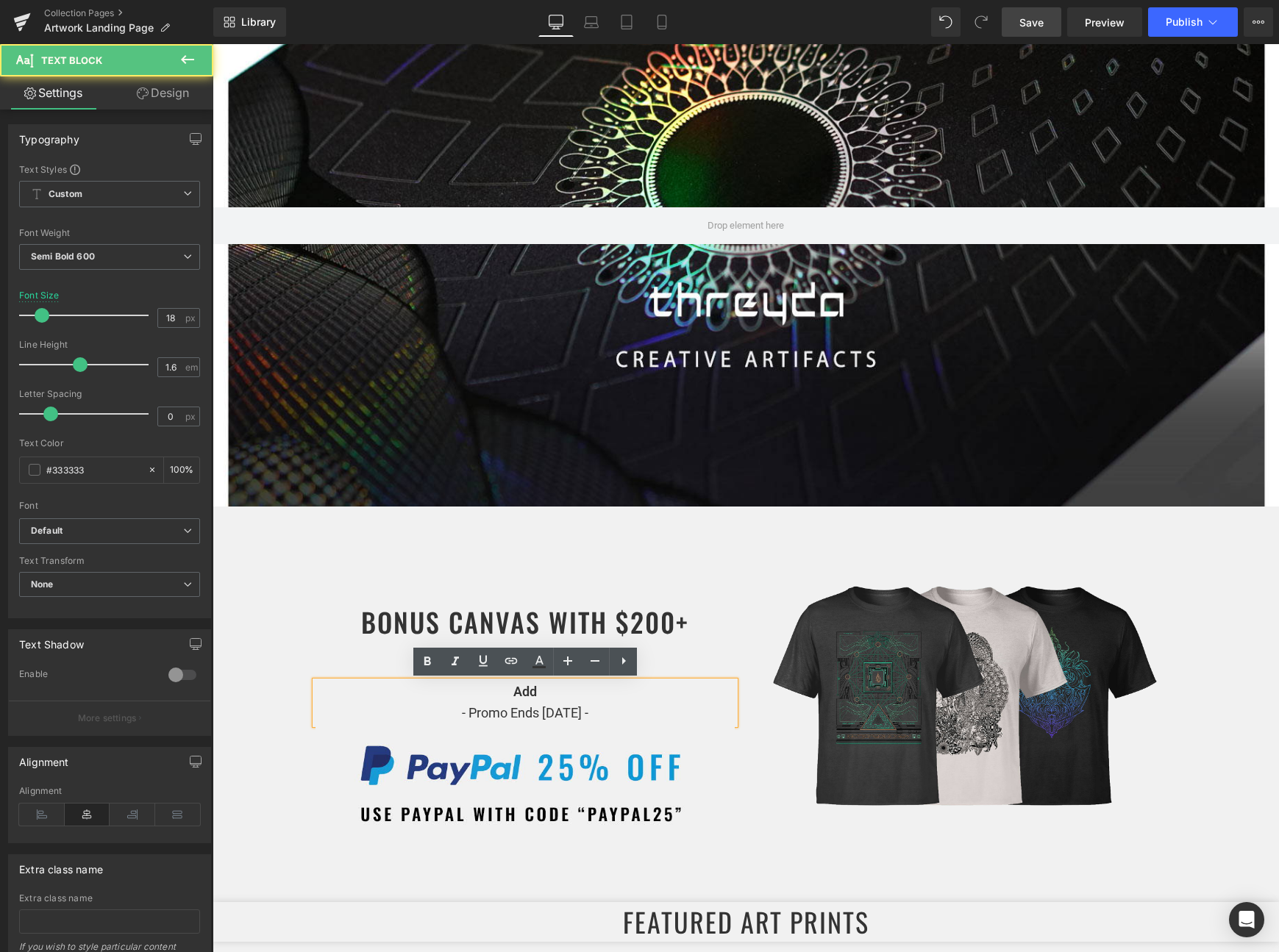
click at [550, 697] on p "Add - Promo Ends Sept 22nd -" at bounding box center [525, 703] width 419 height 43
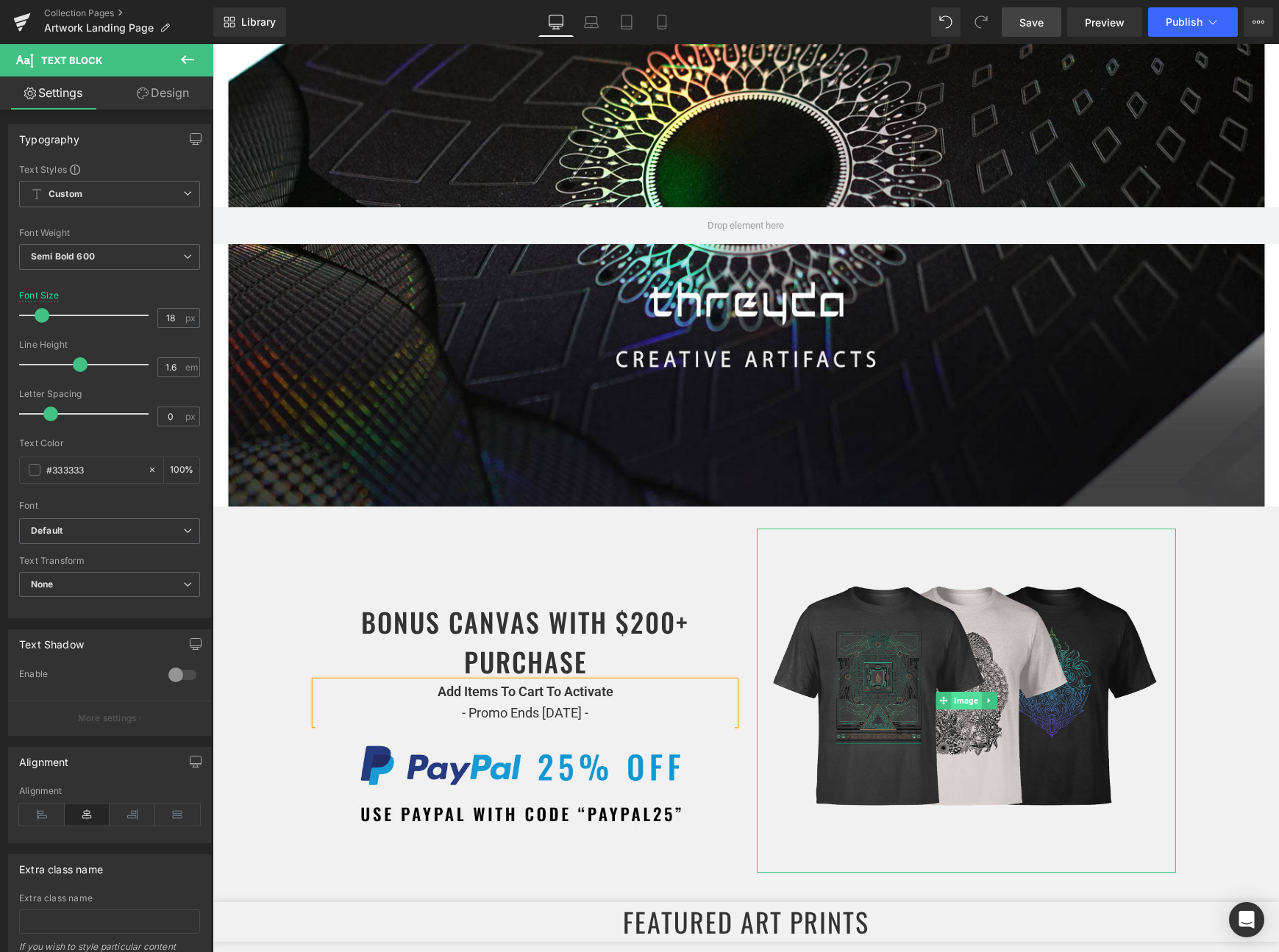
click at [969, 698] on span "Image" at bounding box center [966, 701] width 30 height 18
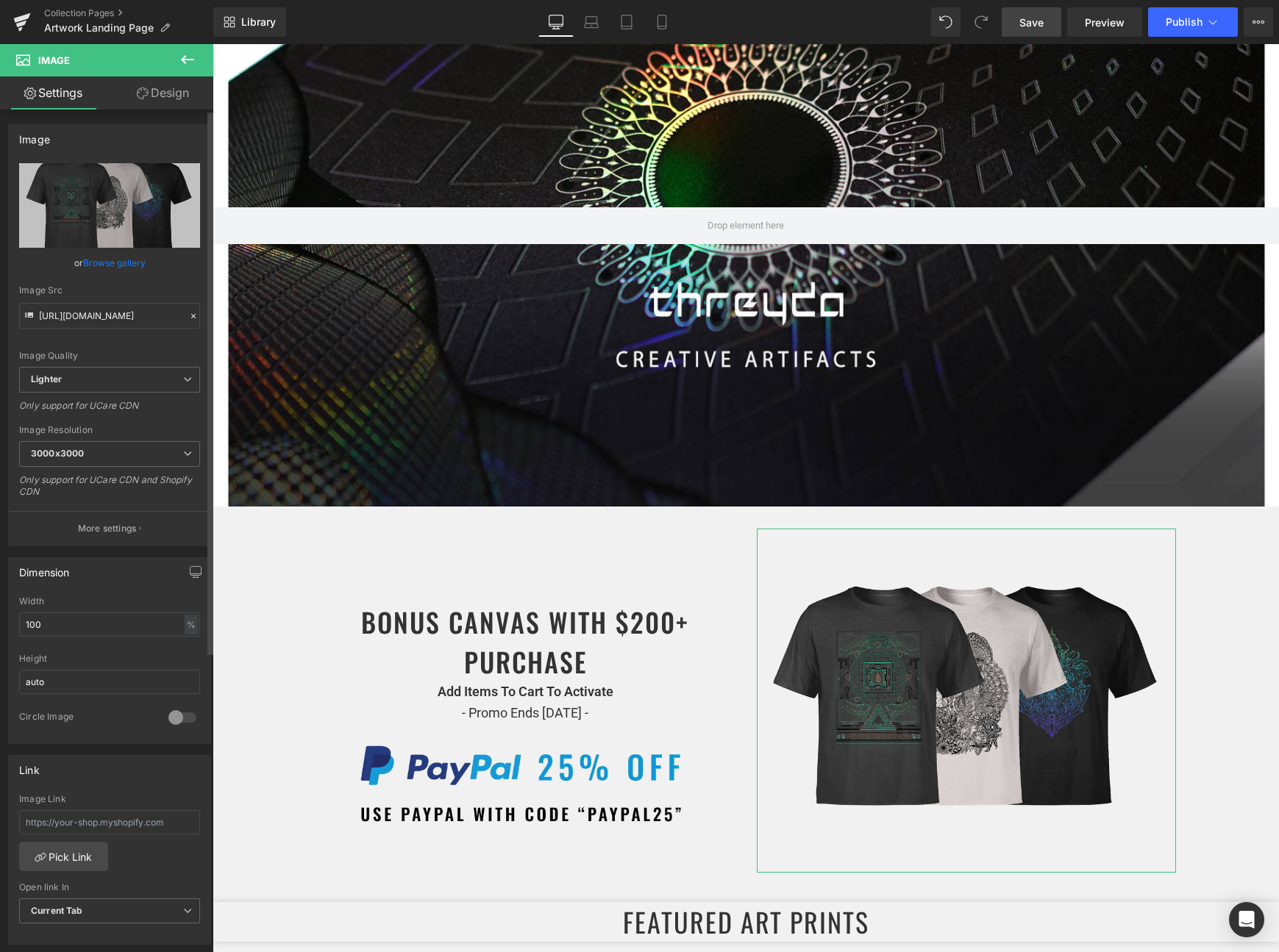
click at [103, 259] on link "Browse gallery" at bounding box center [114, 263] width 63 height 26
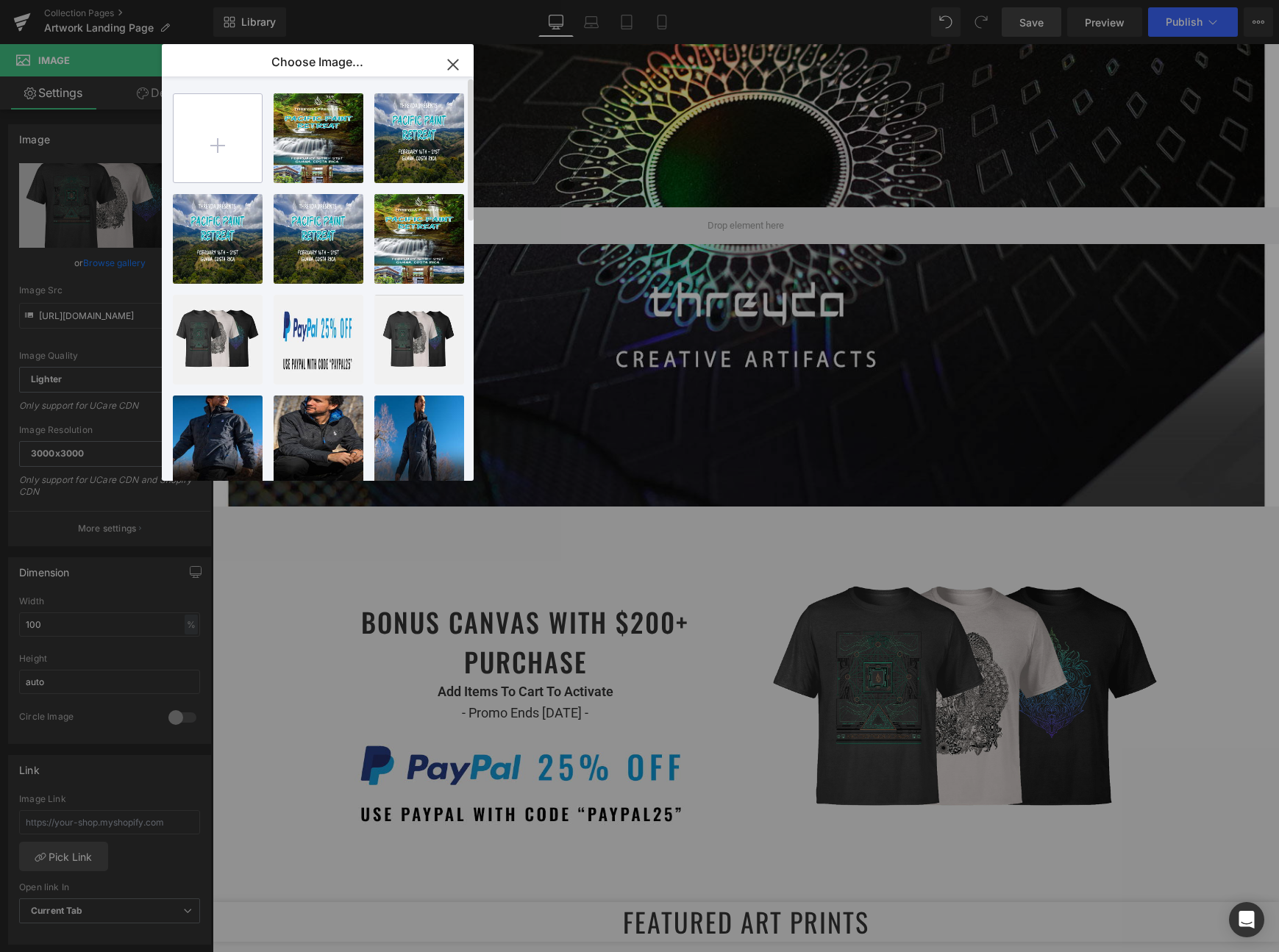
click at [225, 128] on input "file" at bounding box center [217, 138] width 88 height 88
type input "C:\fakepath\bonus_canvas.jpg"
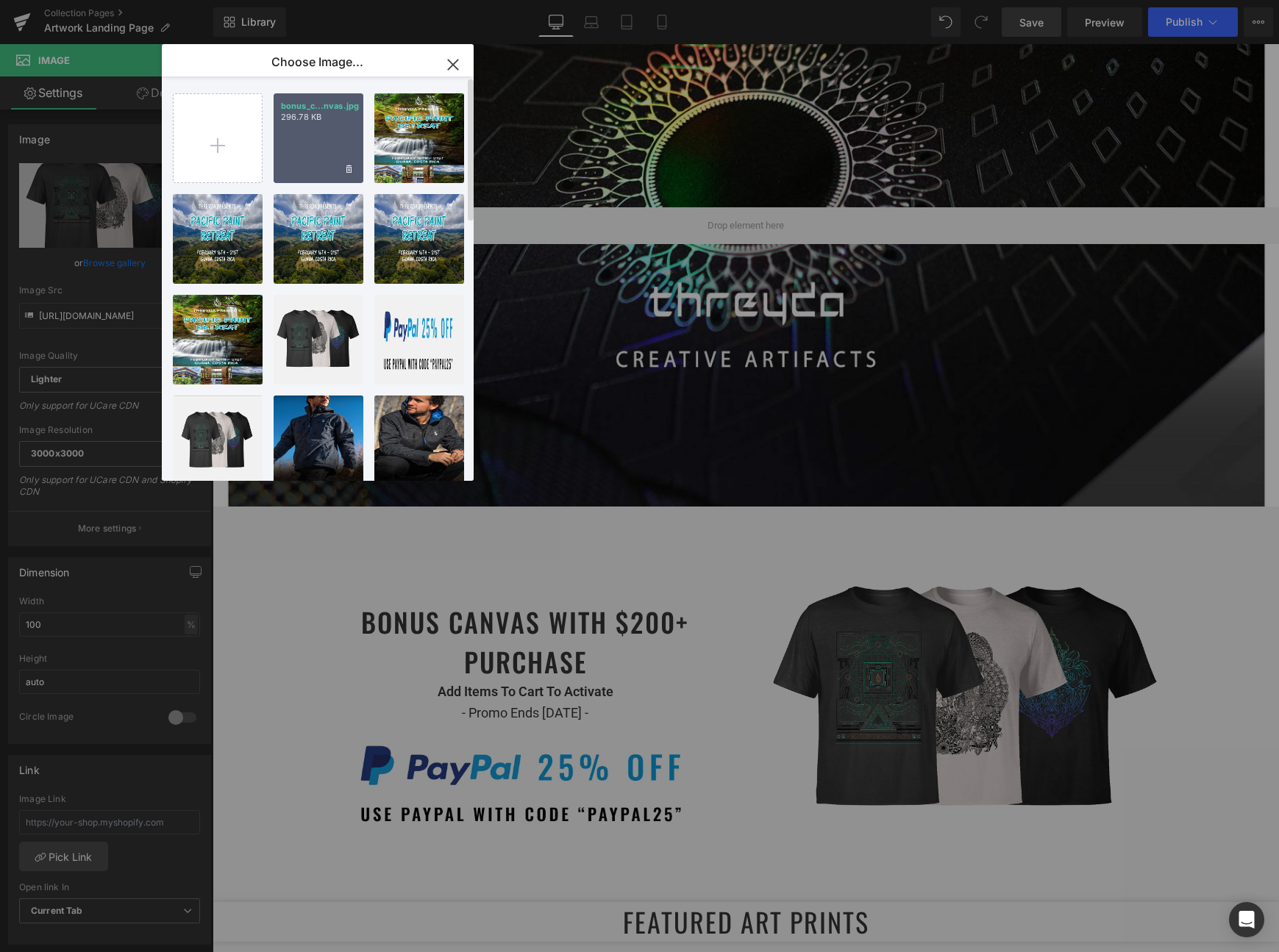
click at [328, 149] on div "bonus_c...nvas.jpg 296.78 KB" at bounding box center [319, 138] width 89 height 89
type input "https://ucarecdn.com/67884322-3bfa-41a0-891e-88d1e9ca29b2/-/format/auto/-/previ…"
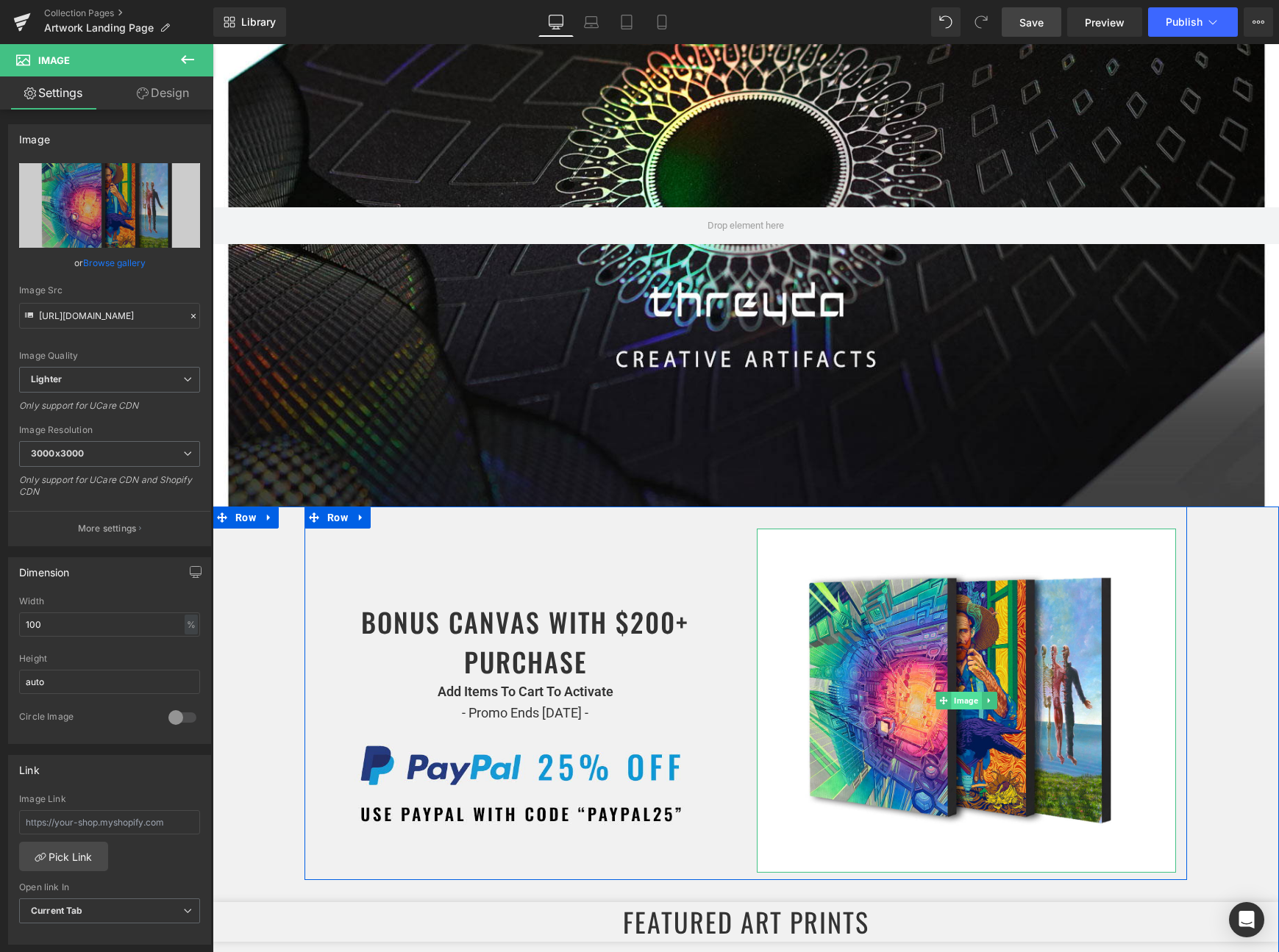
click at [957, 699] on span "Image" at bounding box center [966, 701] width 30 height 18
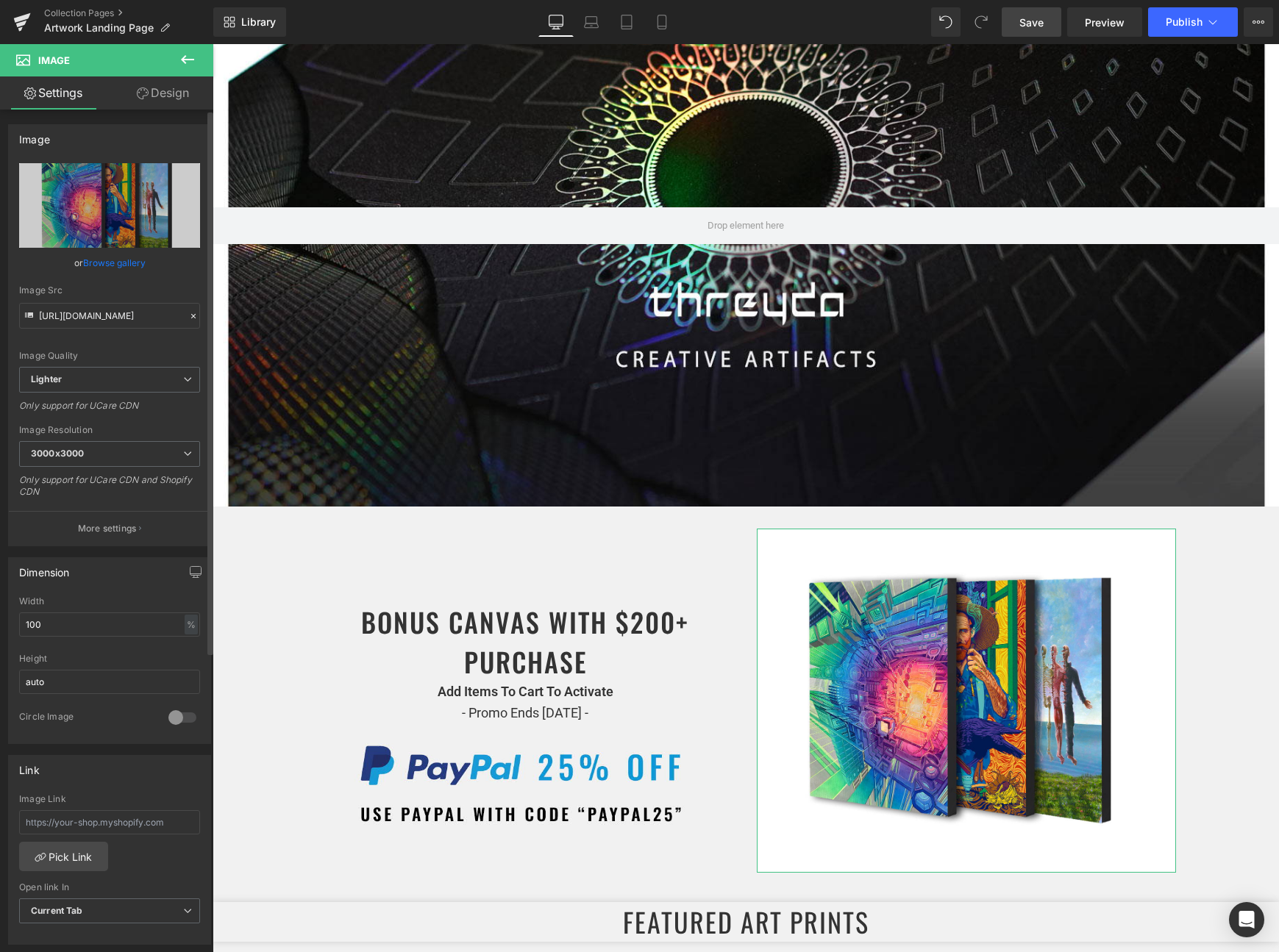
click at [86, 262] on link "Browse gallery" at bounding box center [114, 263] width 63 height 26
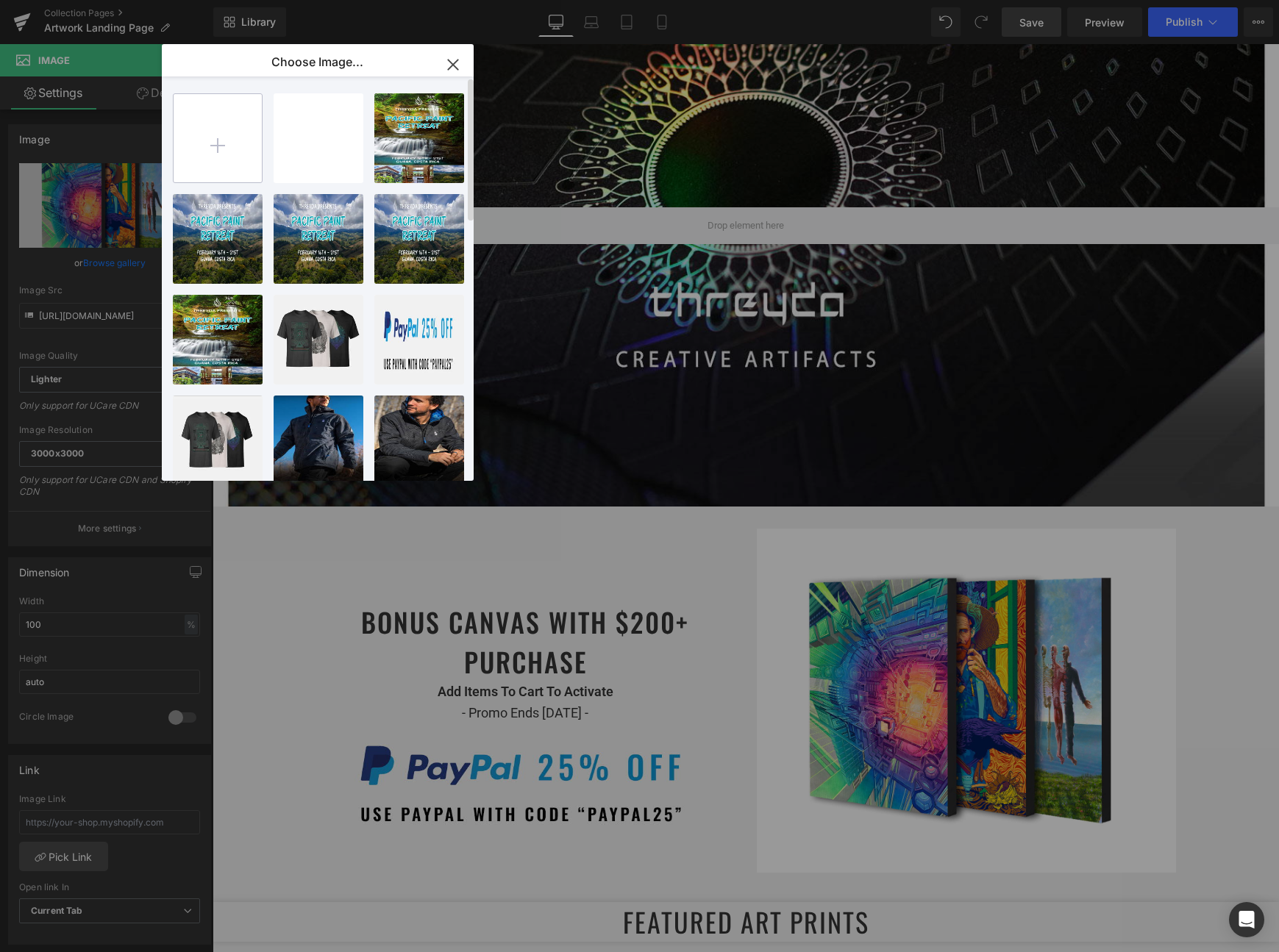
click at [209, 147] on input "file" at bounding box center [217, 138] width 88 height 88
type input "C:\fakepath\mini1.jpg"
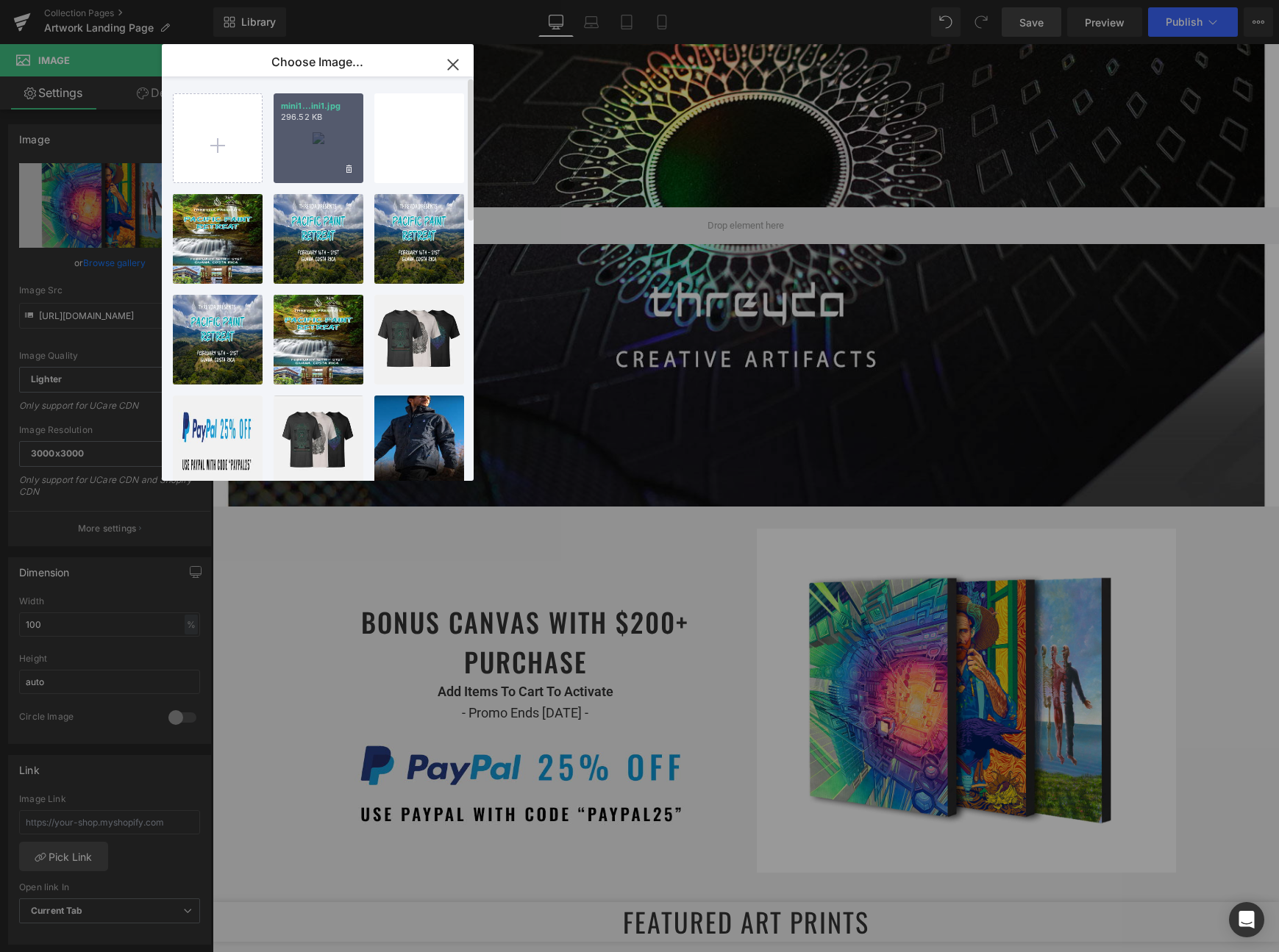
click at [304, 131] on div "mini1...ini1.jpg 296.52 KB" at bounding box center [319, 138] width 89 height 89
type input "https://ucarecdn.com/495e3334-6e64-4840-a208-282051f2d382/-/format/auto/-/previ…"
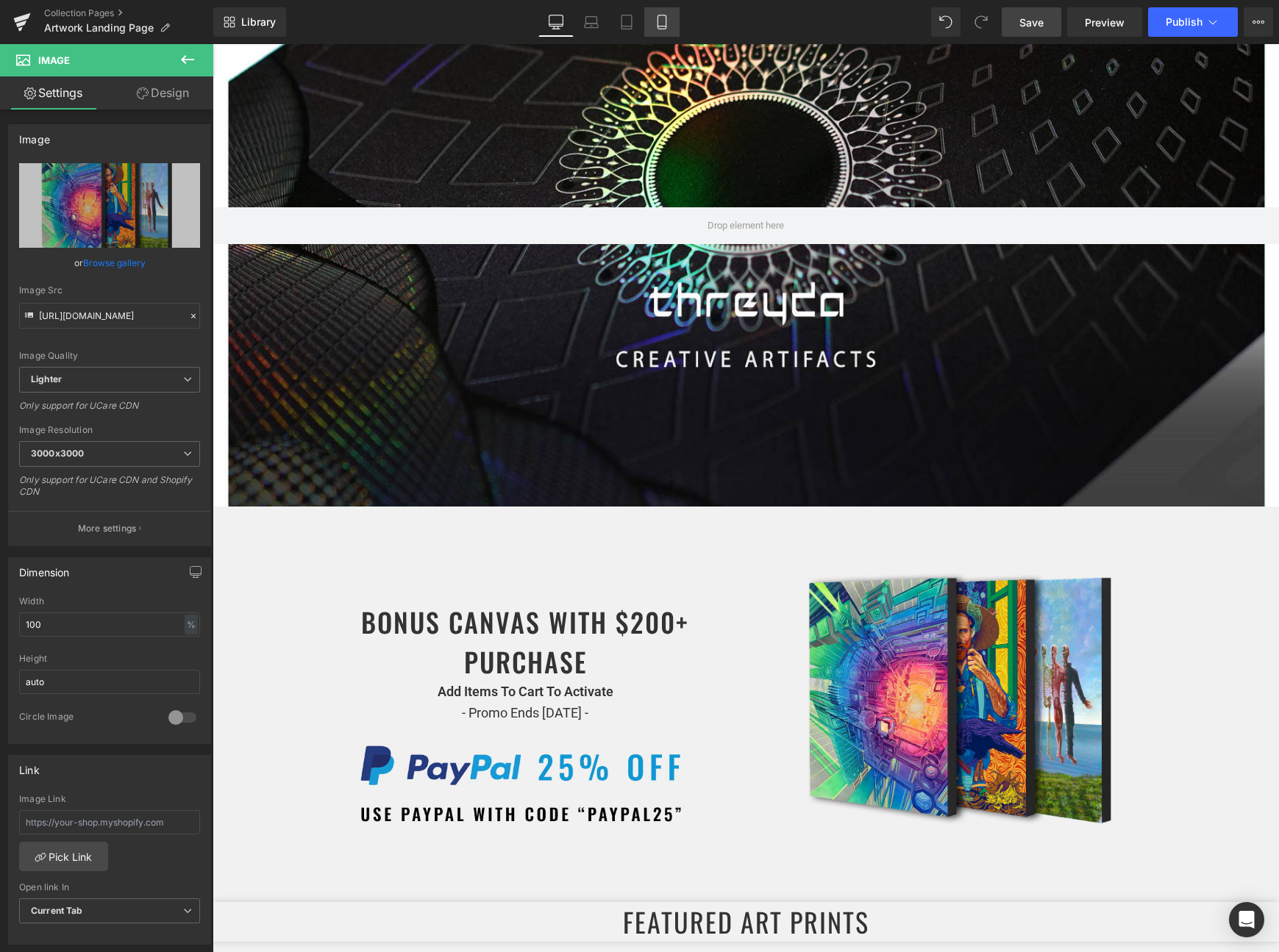
click at [652, 27] on link "Mobile" at bounding box center [662, 22] width 36 height 30
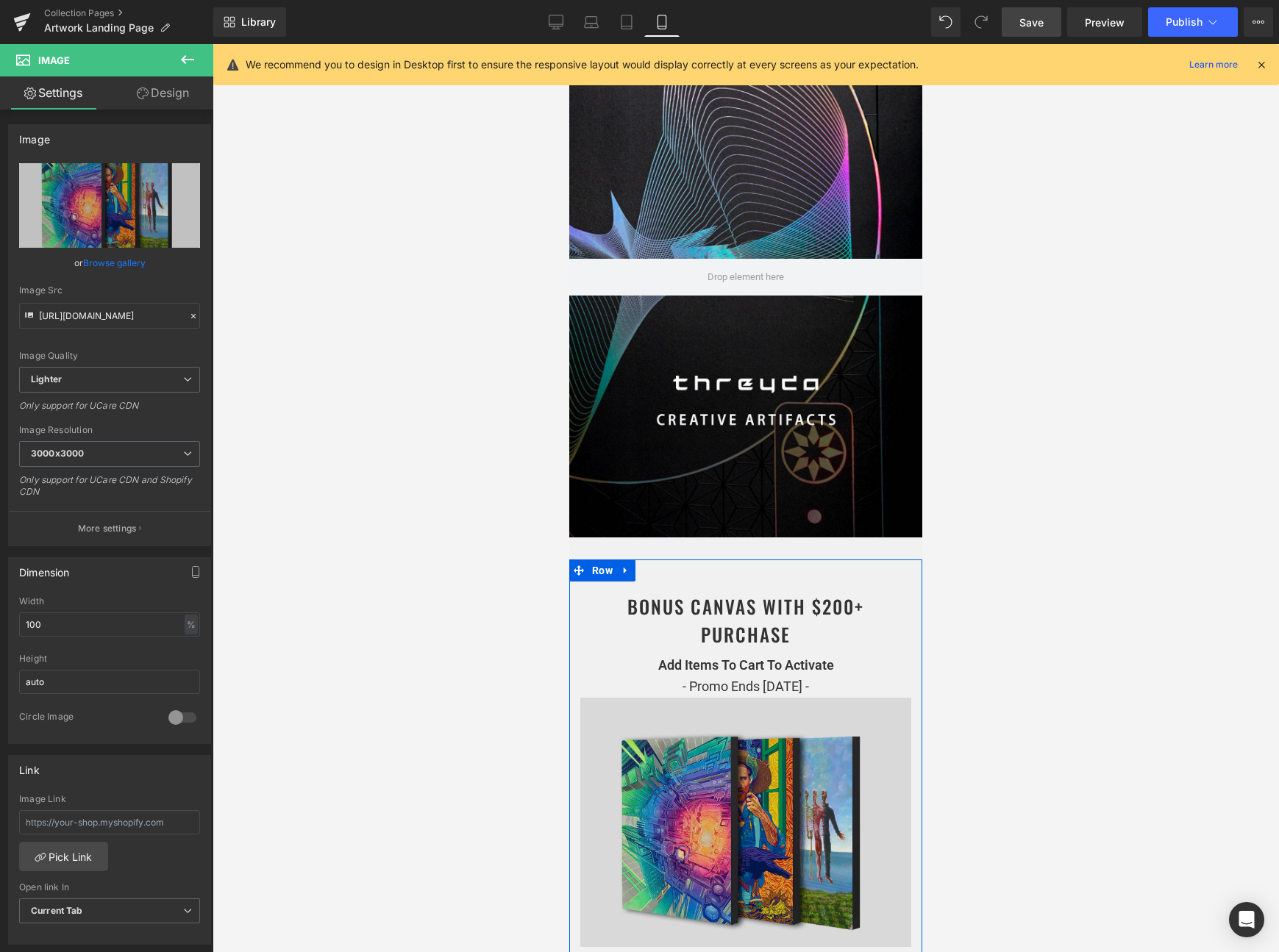
scroll to position [0, 0]
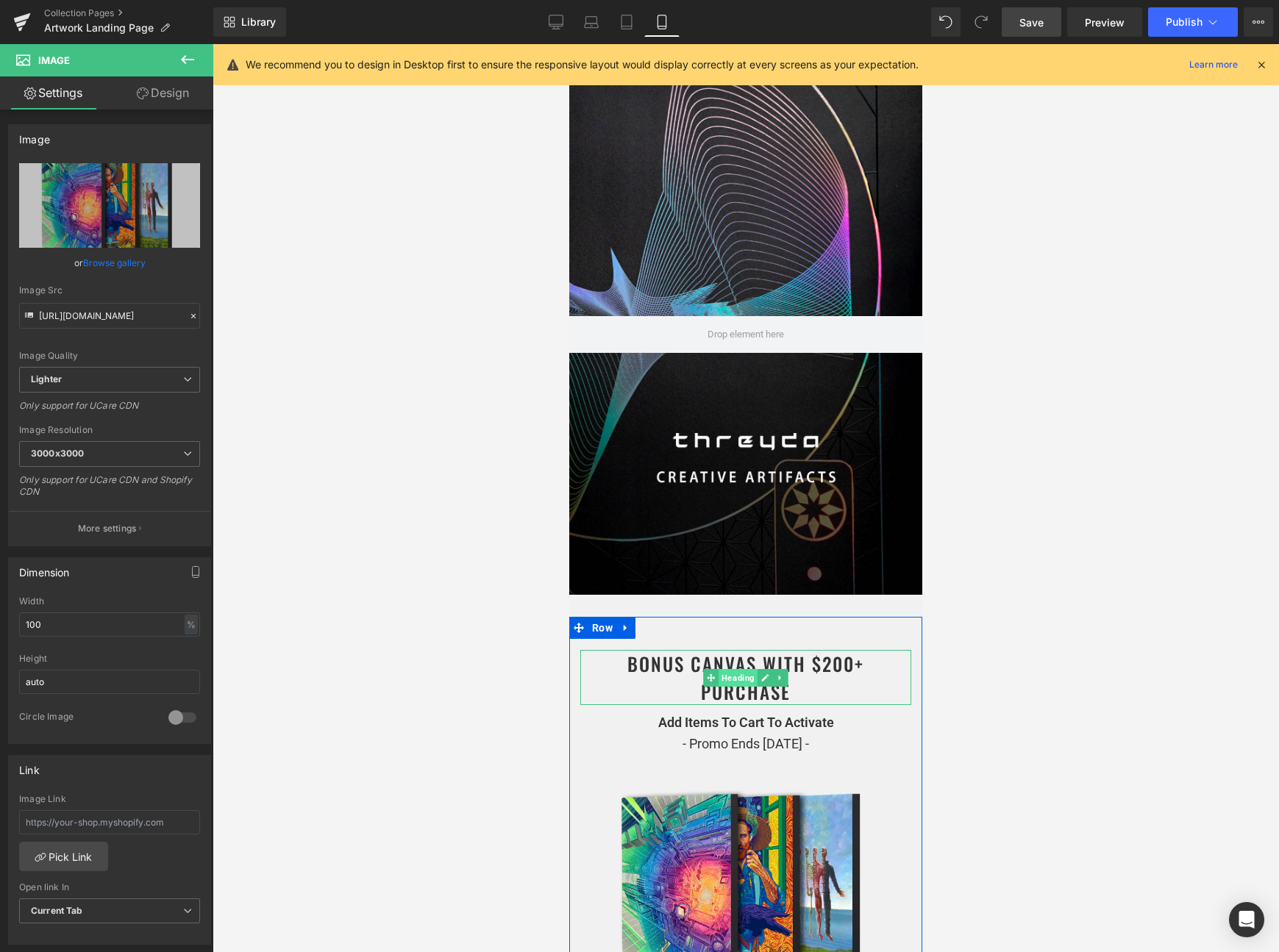
click at [728, 673] on span "Heading" at bounding box center [738, 678] width 39 height 18
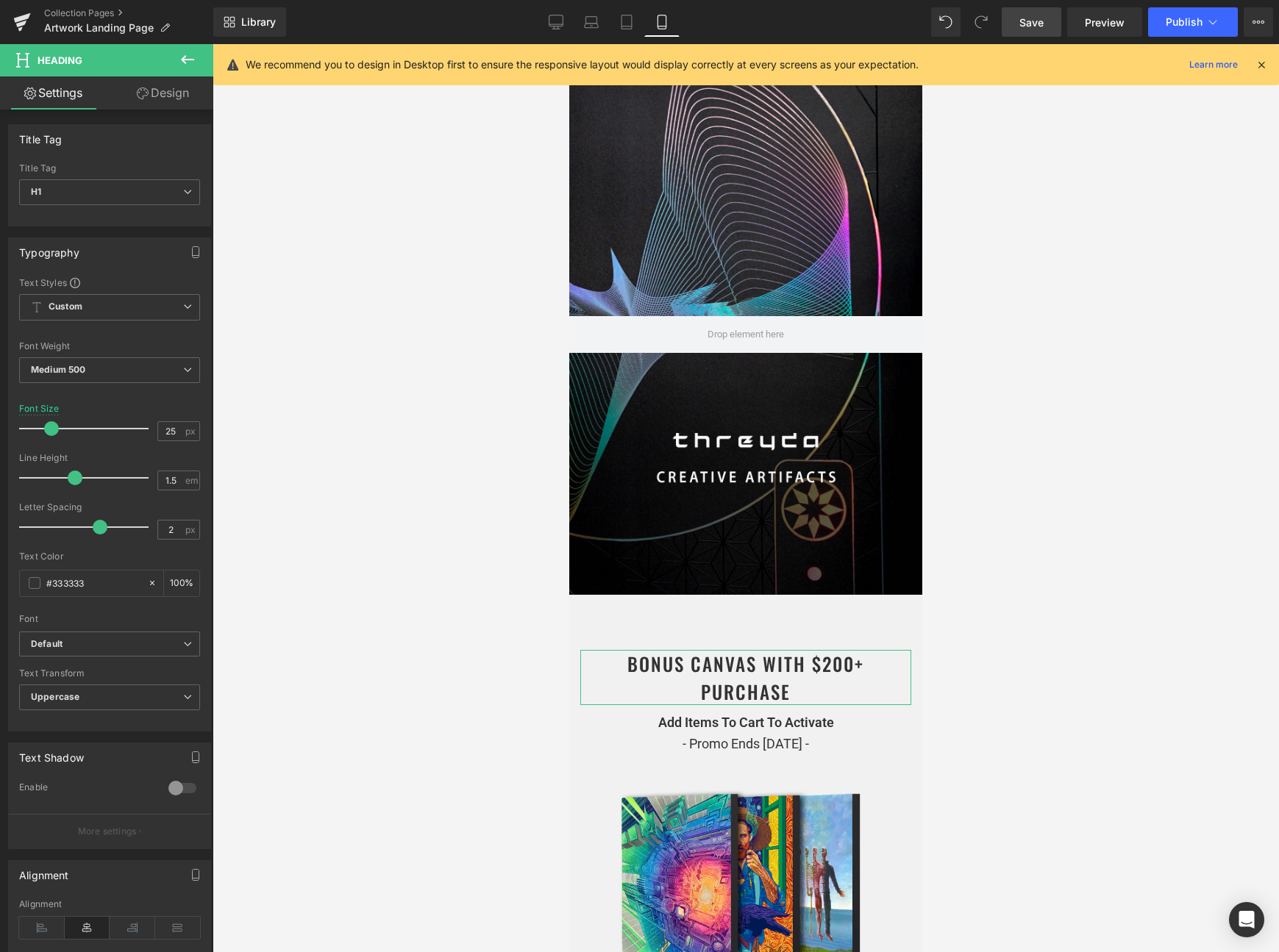
click at [189, 106] on link "Design" at bounding box center [162, 92] width 106 height 33
click at [0, 0] on div "Spacing" at bounding box center [0, 0] width 0 height 0
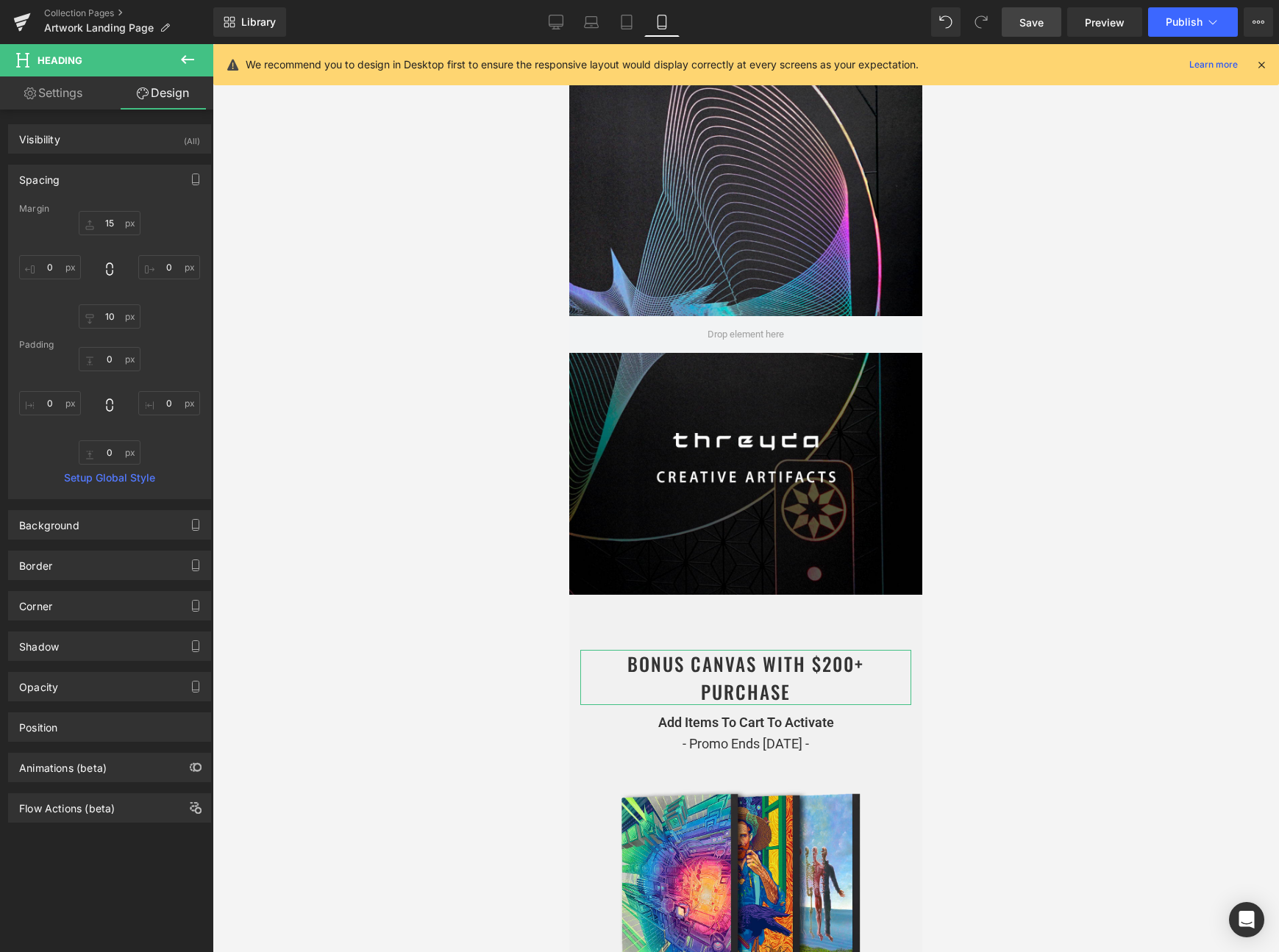
type input "15"
type input "0"
type input "10"
type input "0"
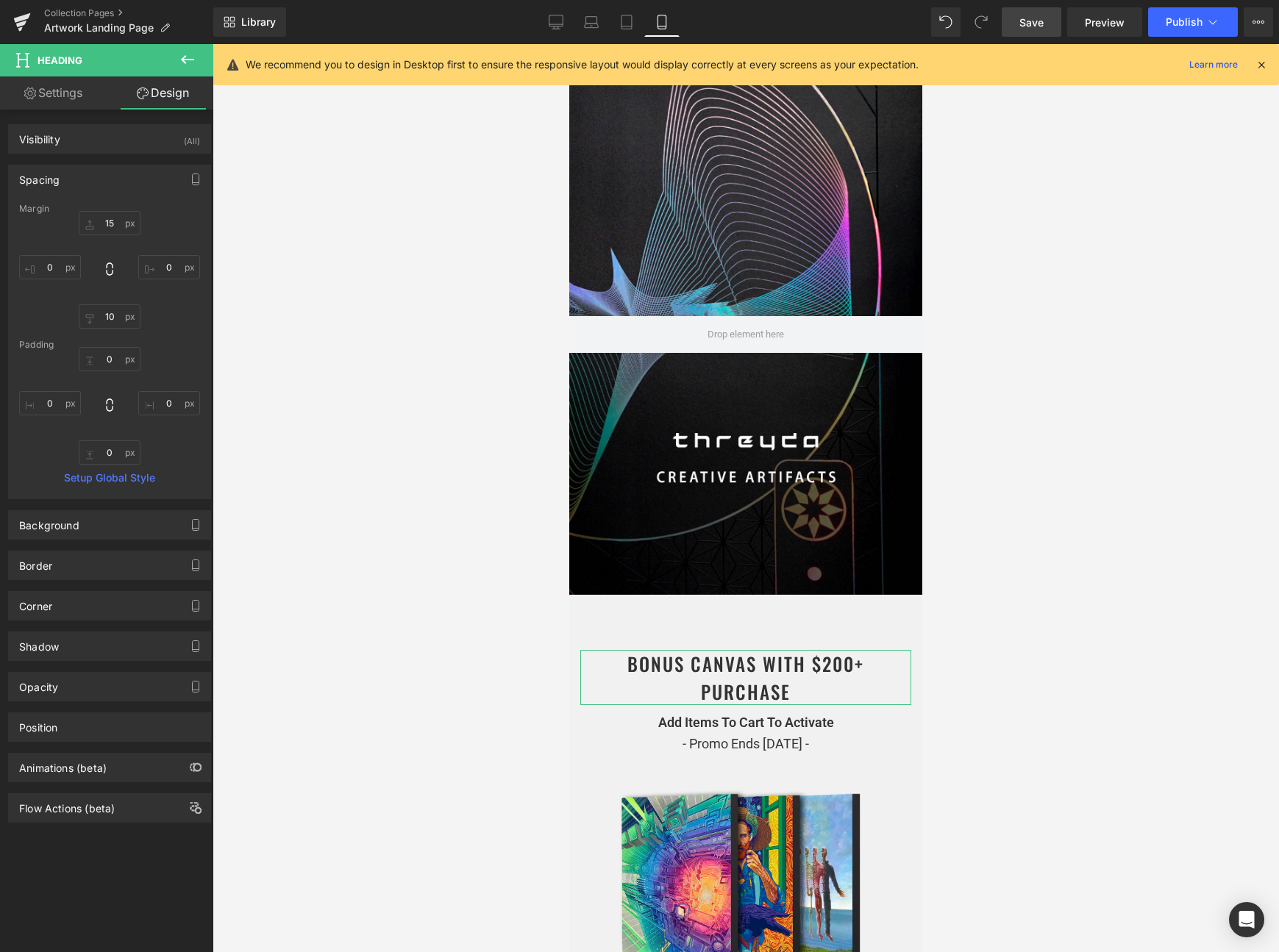
type input "0"
click at [106, 214] on input "15" at bounding box center [109, 223] width 62 height 24
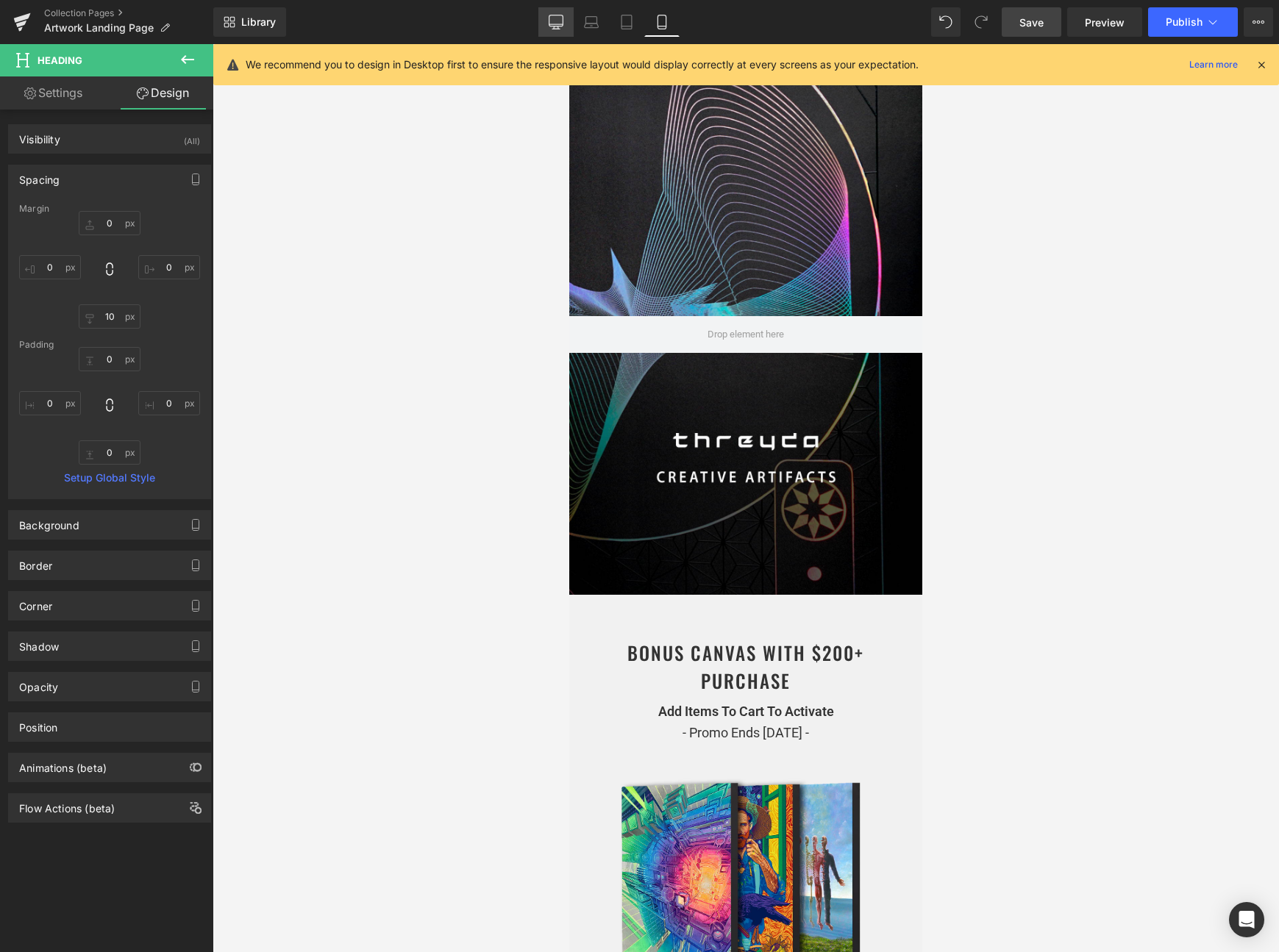
click at [553, 18] on icon at bounding box center [556, 22] width 15 height 15
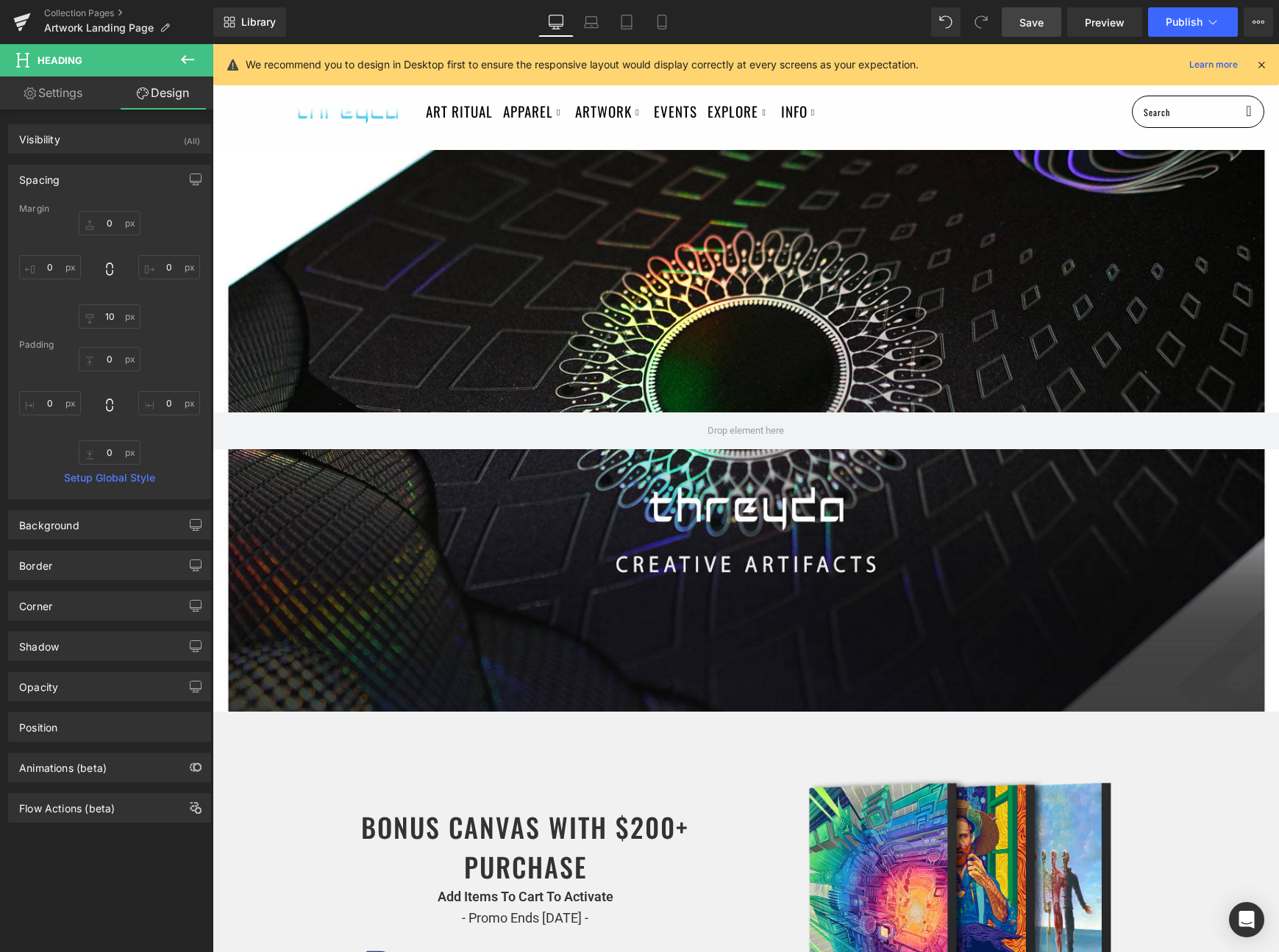
type input "100"
type input "0"
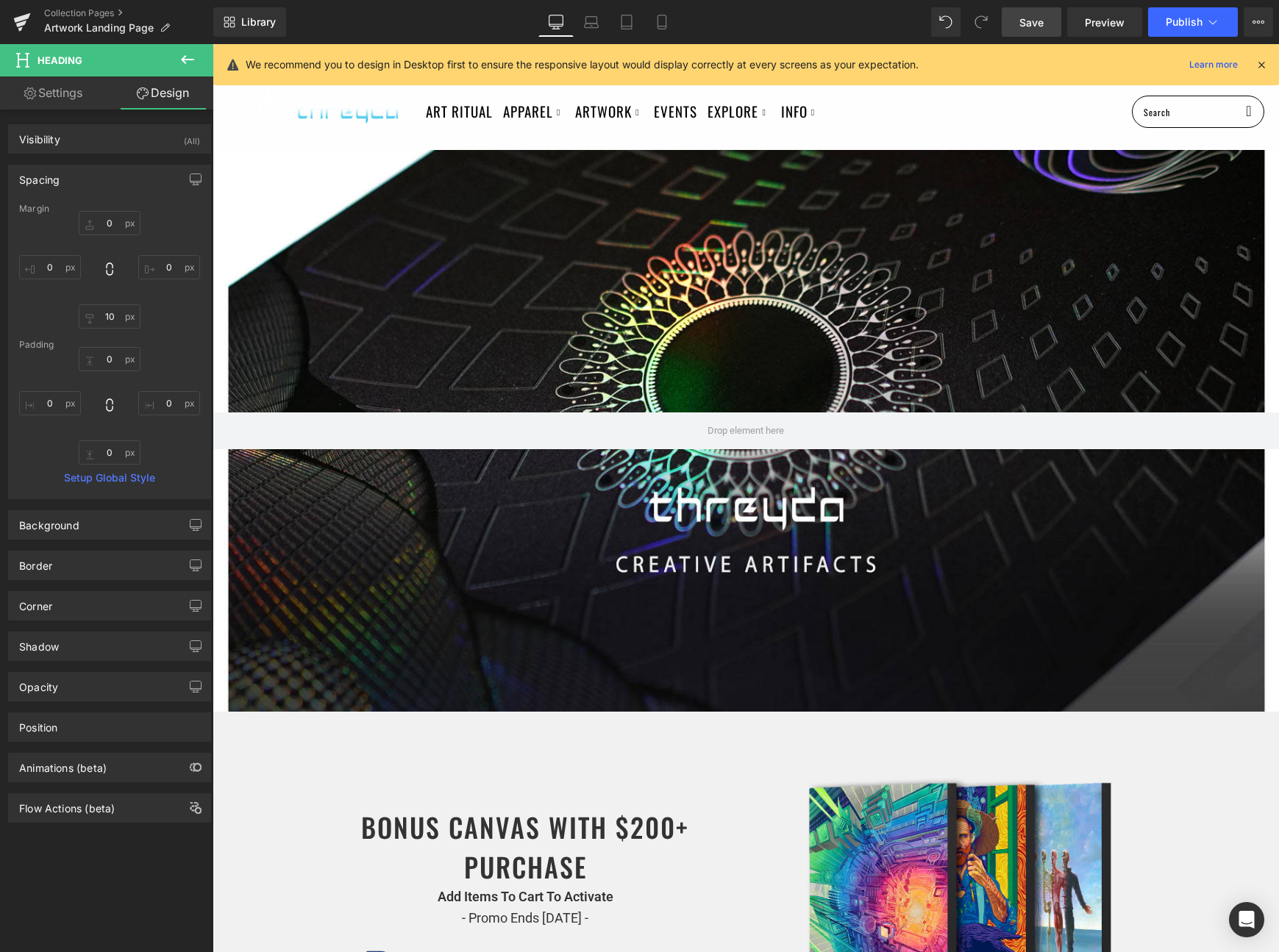
type input "0"
click at [1032, 21] on span "Save" at bounding box center [1032, 23] width 24 height 16
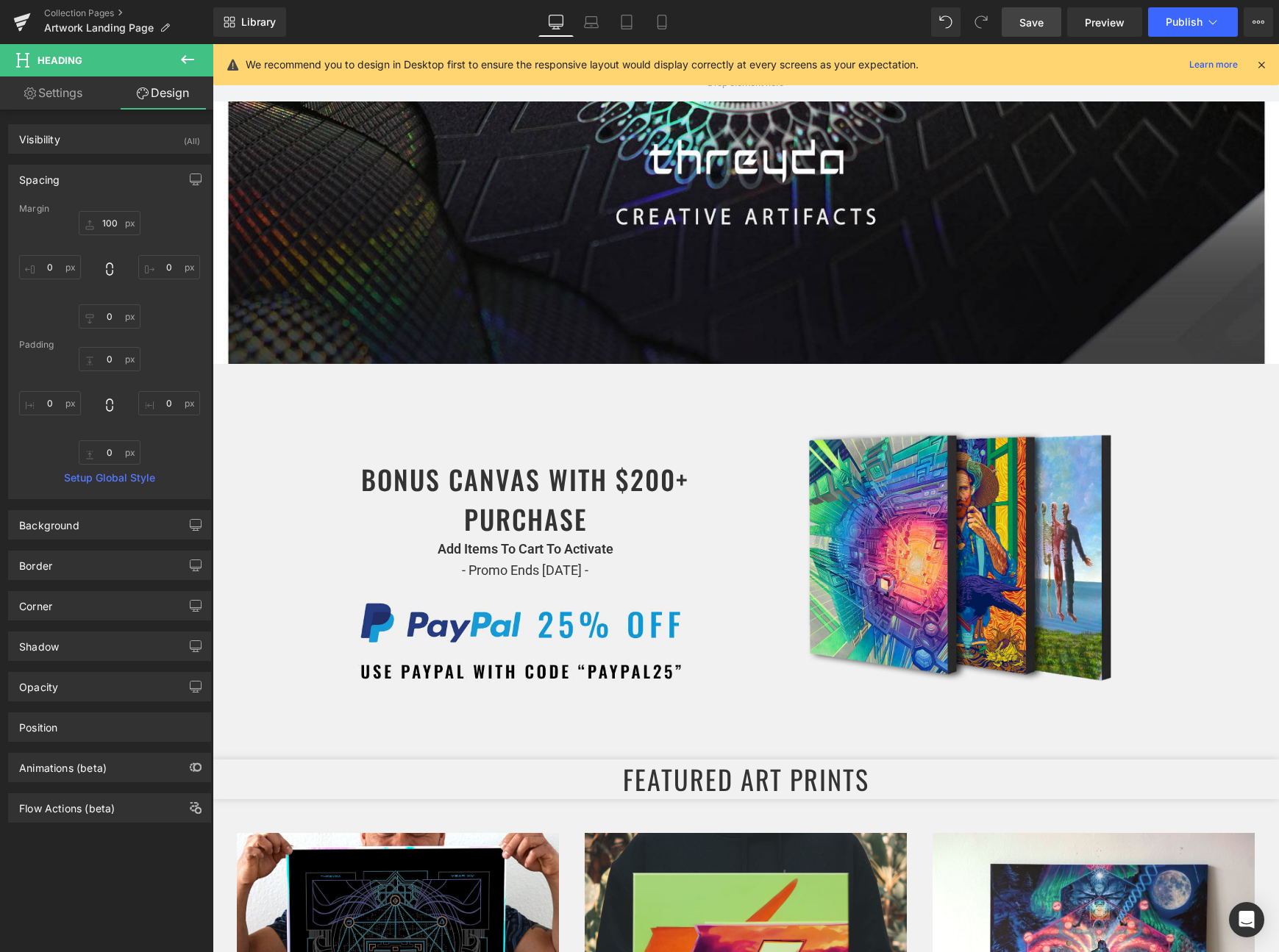
click at [1044, 23] on span "Save" at bounding box center [1032, 23] width 24 height 16
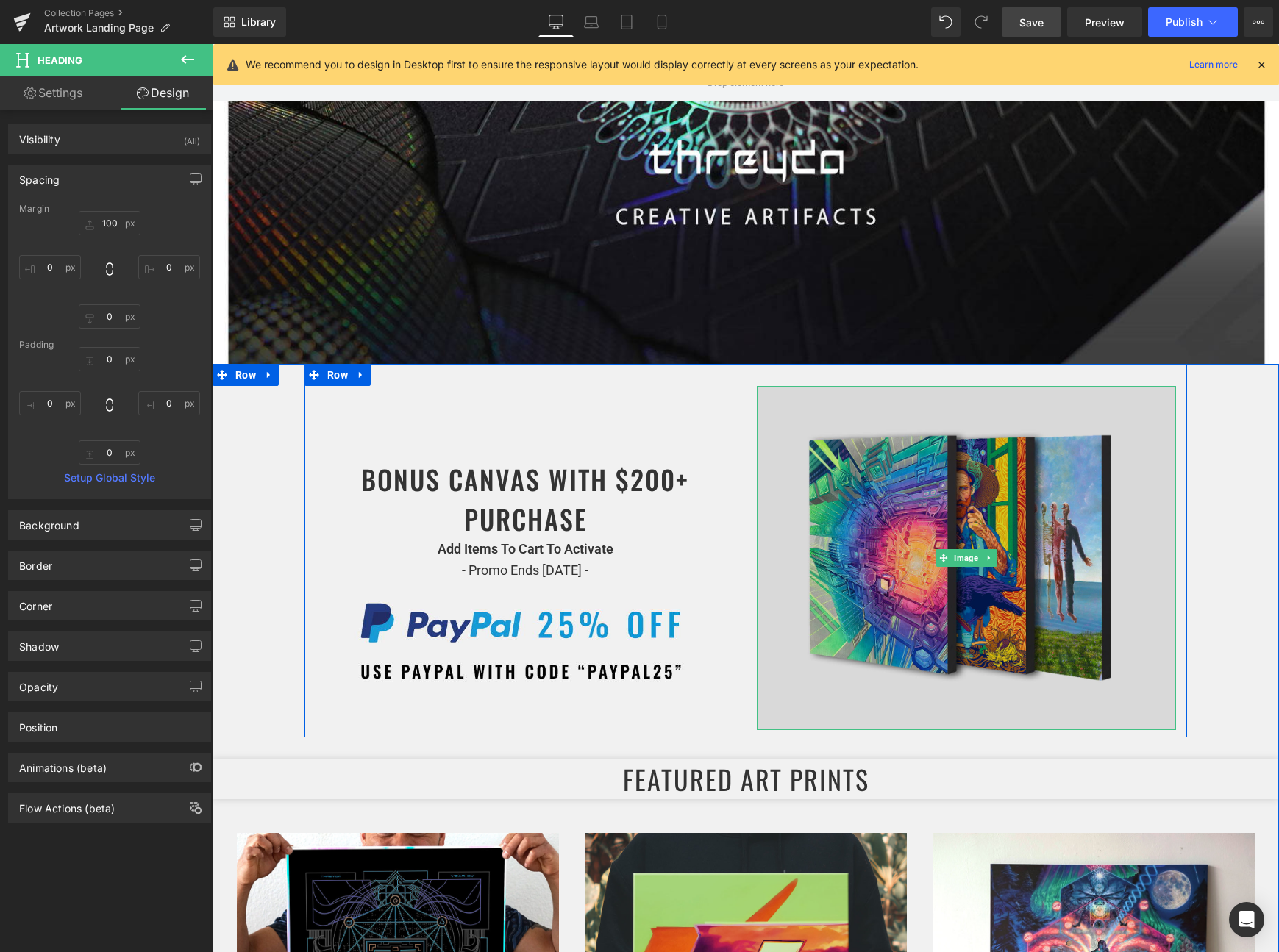
click at [895, 571] on img at bounding box center [966, 558] width 419 height 344
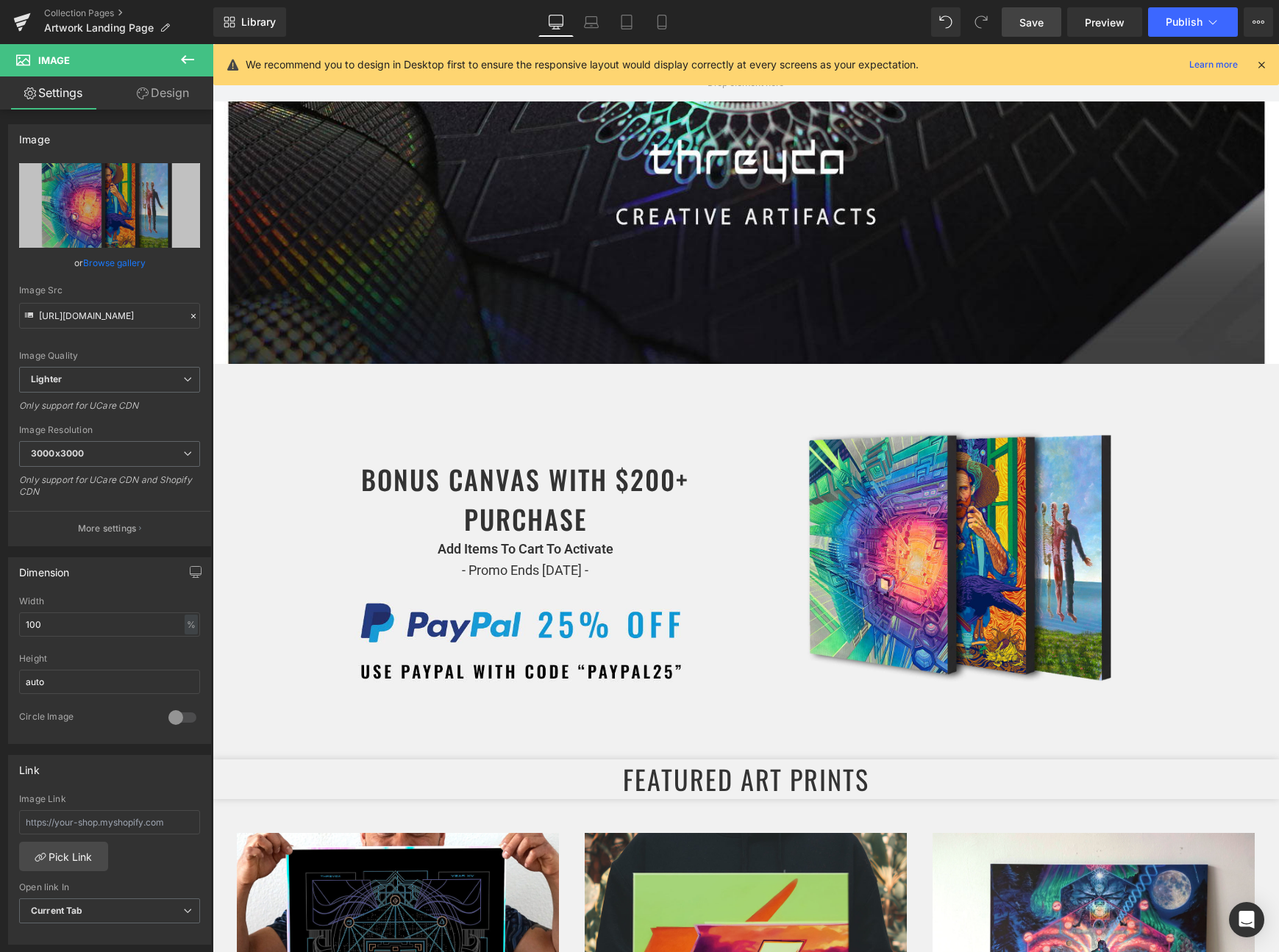
click at [1033, 21] on span "Save" at bounding box center [1032, 23] width 24 height 16
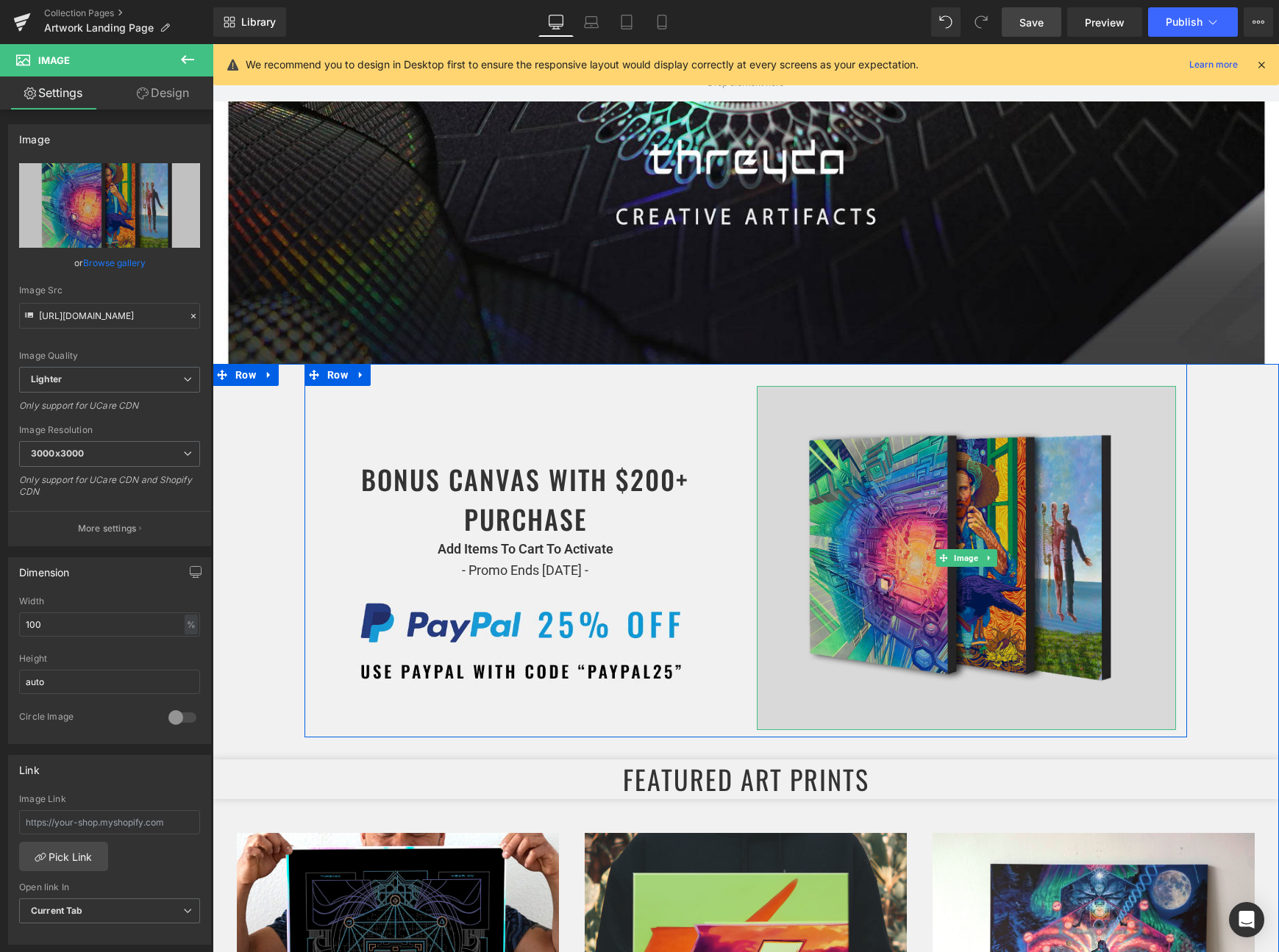
scroll to position [387, 0]
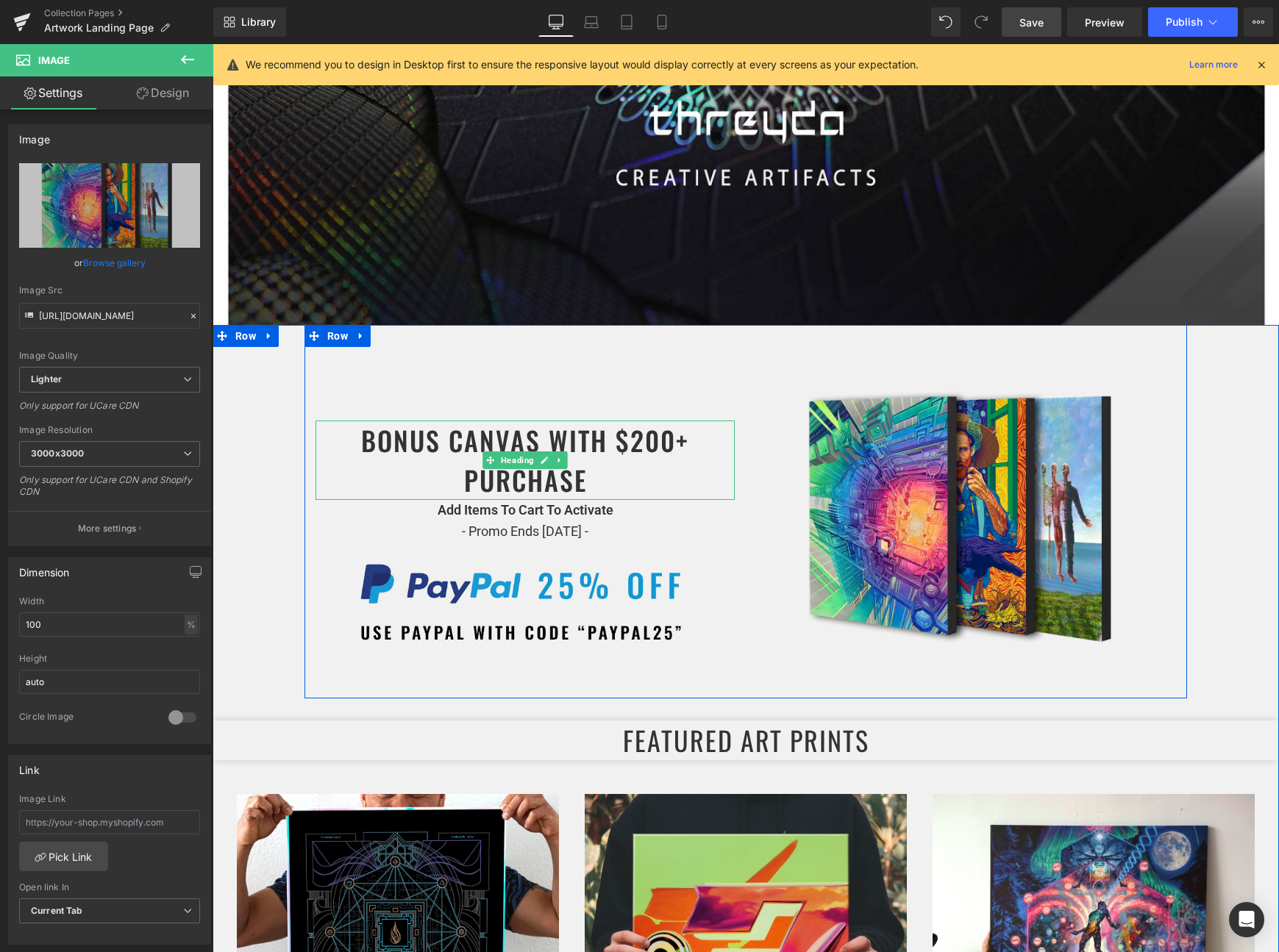
click at [457, 484] on h1 "BONUS CANVAS WITH $200+ PURCHASE" at bounding box center [525, 461] width 419 height 79
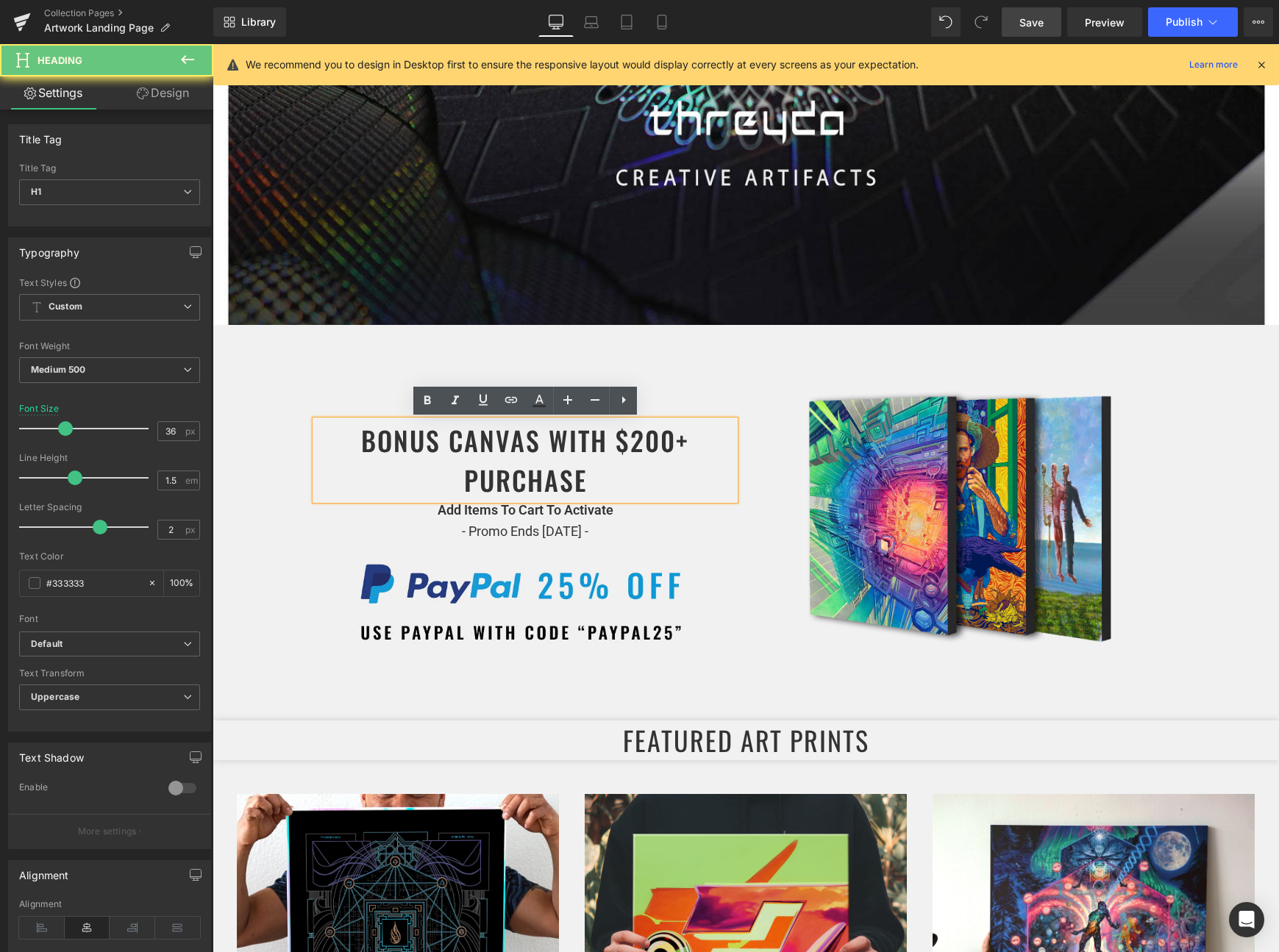
click at [464, 483] on h1 "BONUS CANVAS WITH $200+ PURCHASE" at bounding box center [525, 461] width 419 height 79
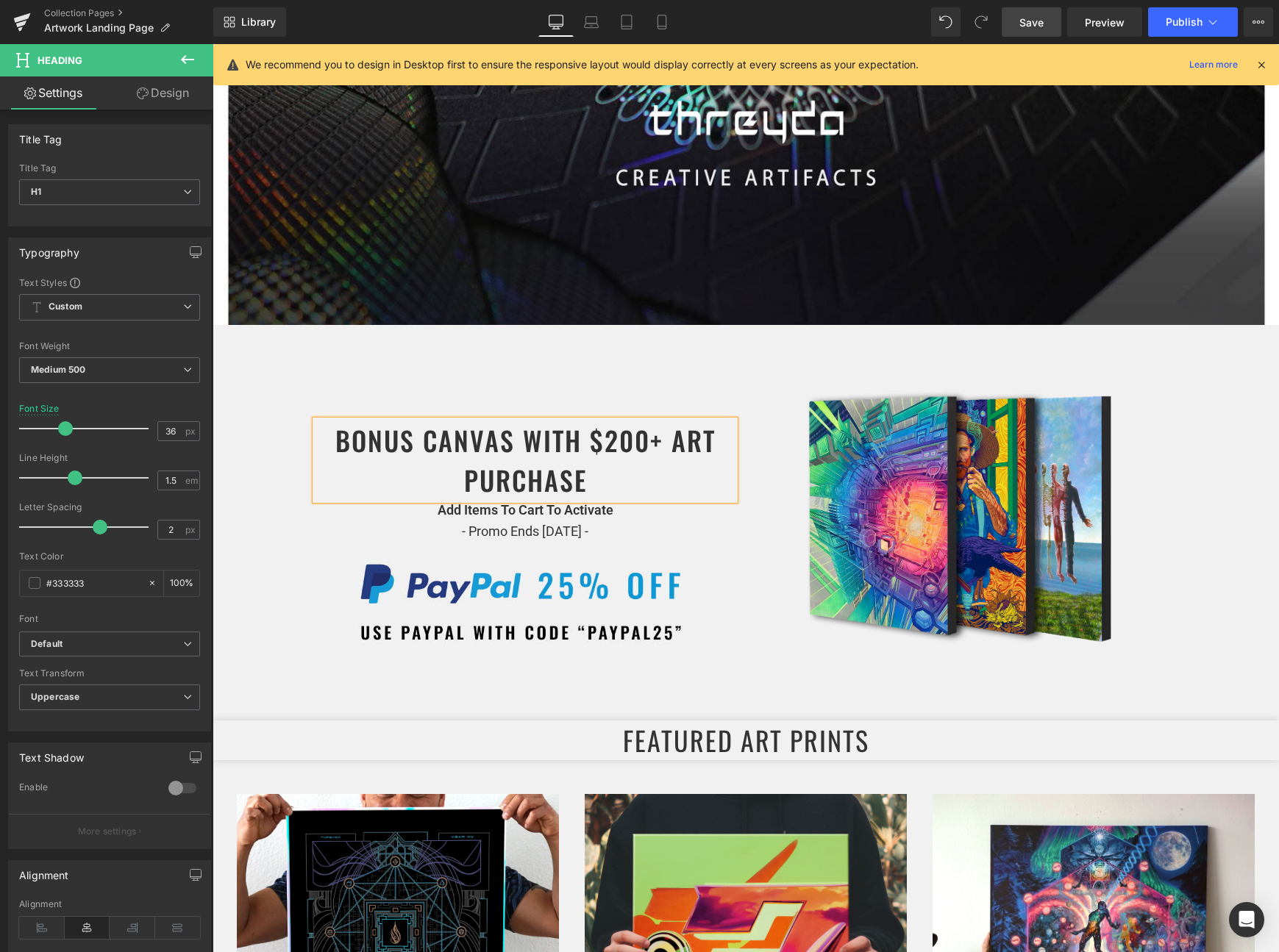
click at [644, 435] on h1 "BONUS CANVAS WITH $200+ ART PURCHASE" at bounding box center [525, 461] width 419 height 79
drag, startPoint x: 644, startPoint y: 439, endPoint x: 604, endPoint y: 440, distance: 40.0
click at [604, 440] on h1 "BONUS CANVAS WITH $200+ ART PURCHASE" at bounding box center [525, 461] width 419 height 79
click at [1209, 19] on icon at bounding box center [1212, 22] width 15 height 15
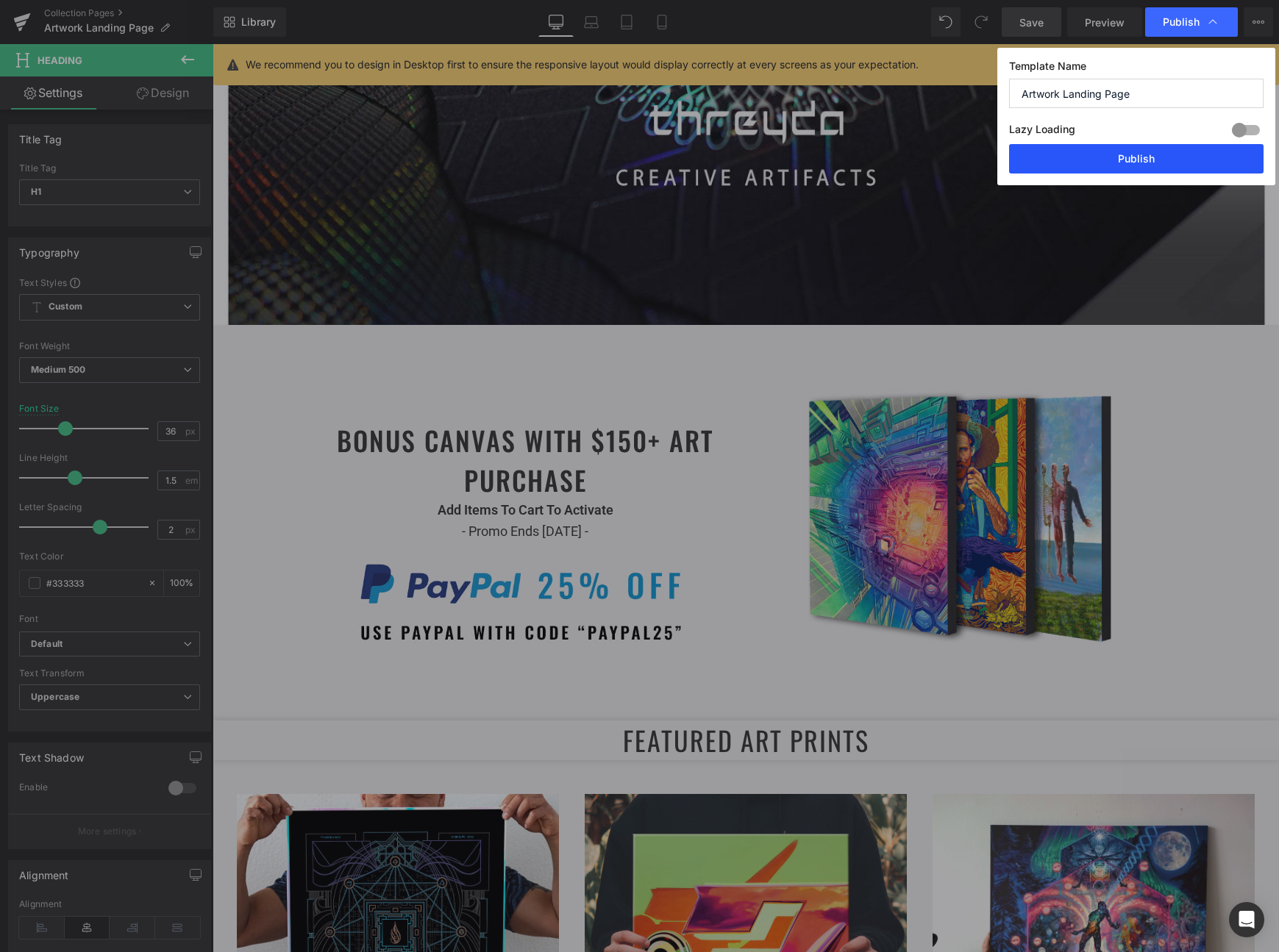
drag, startPoint x: 1153, startPoint y: 149, endPoint x: 1049, endPoint y: 204, distance: 117.6
click at [1153, 149] on button "Publish" at bounding box center [1136, 159] width 254 height 30
